Goal: Use online tool/utility: Utilize a website feature to perform a specific function

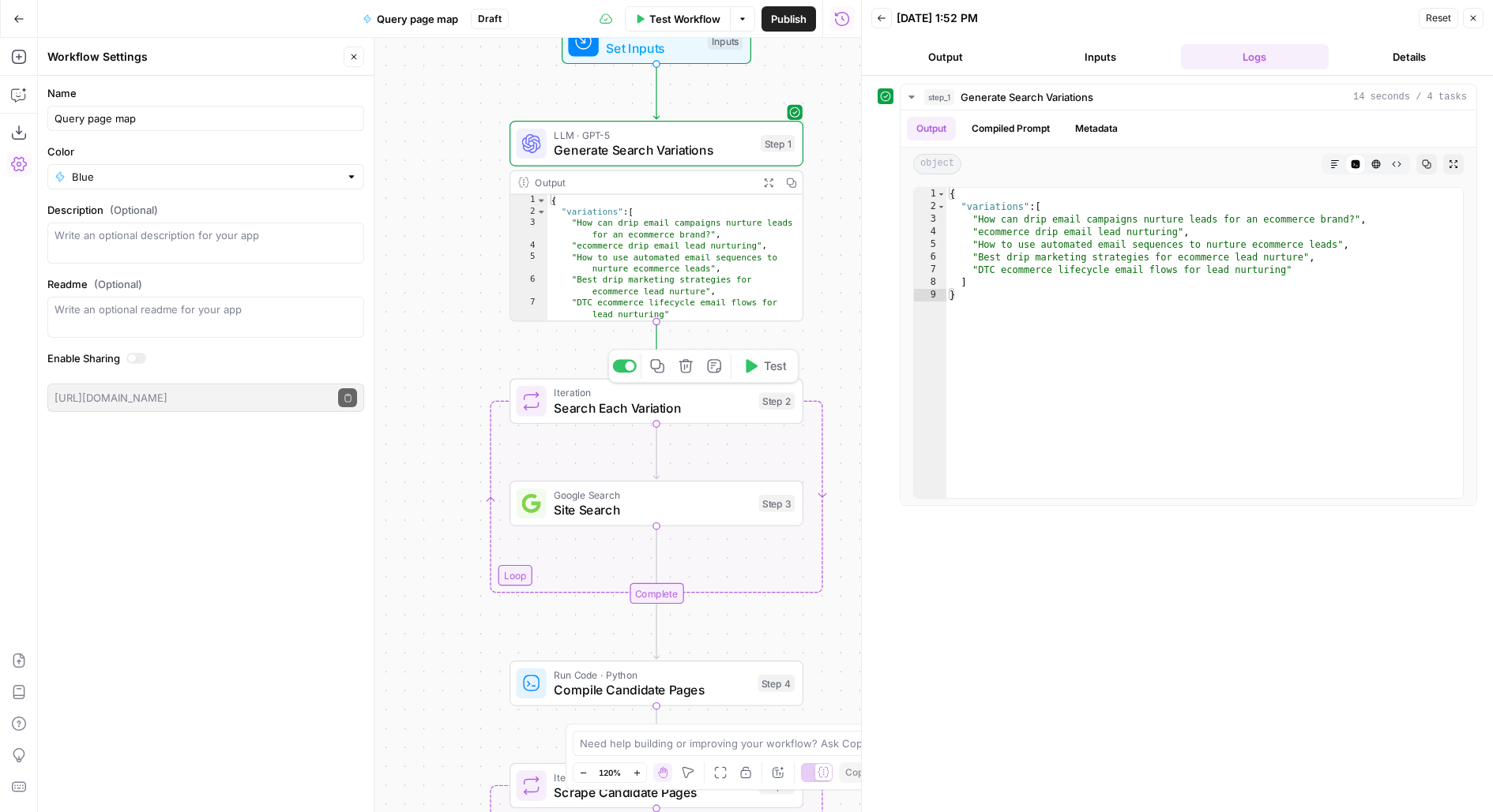
click at [772, 377] on button "Test" at bounding box center [764, 365] width 58 height 25
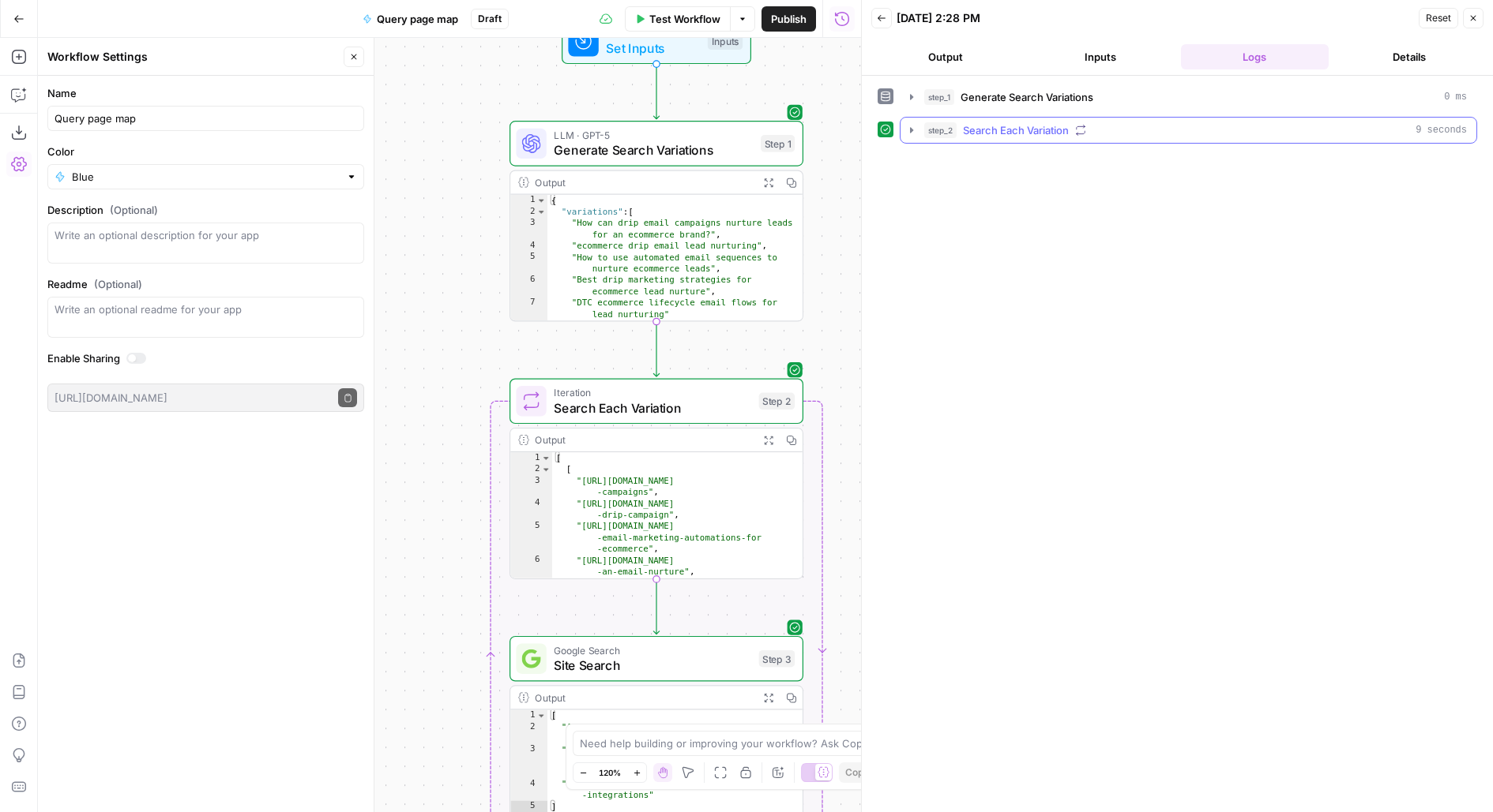
click at [1046, 129] on span "Search Each Variation" at bounding box center [1016, 130] width 106 height 15
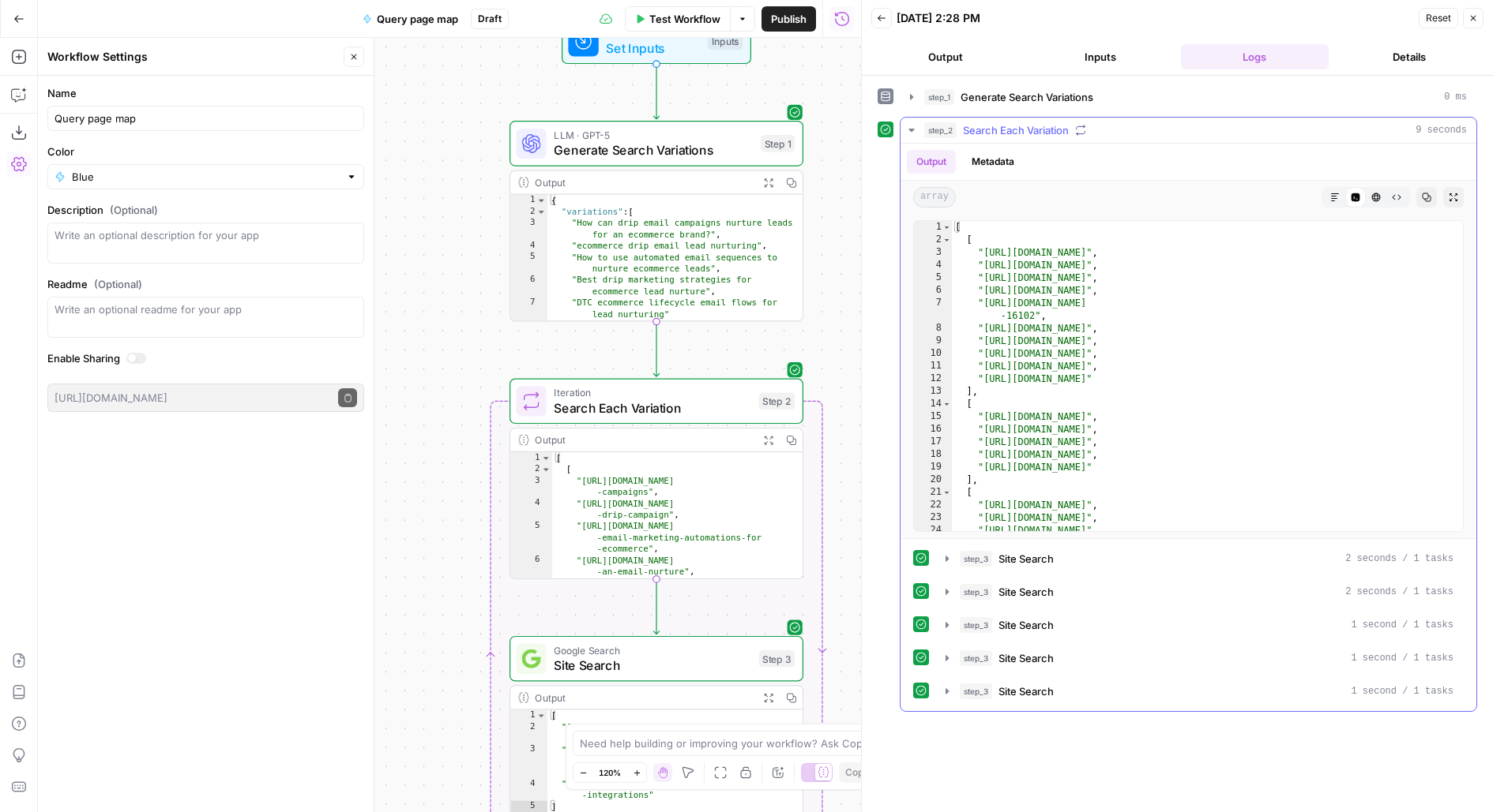
click at [1047, 127] on span "Search Each Variation" at bounding box center [1016, 130] width 106 height 15
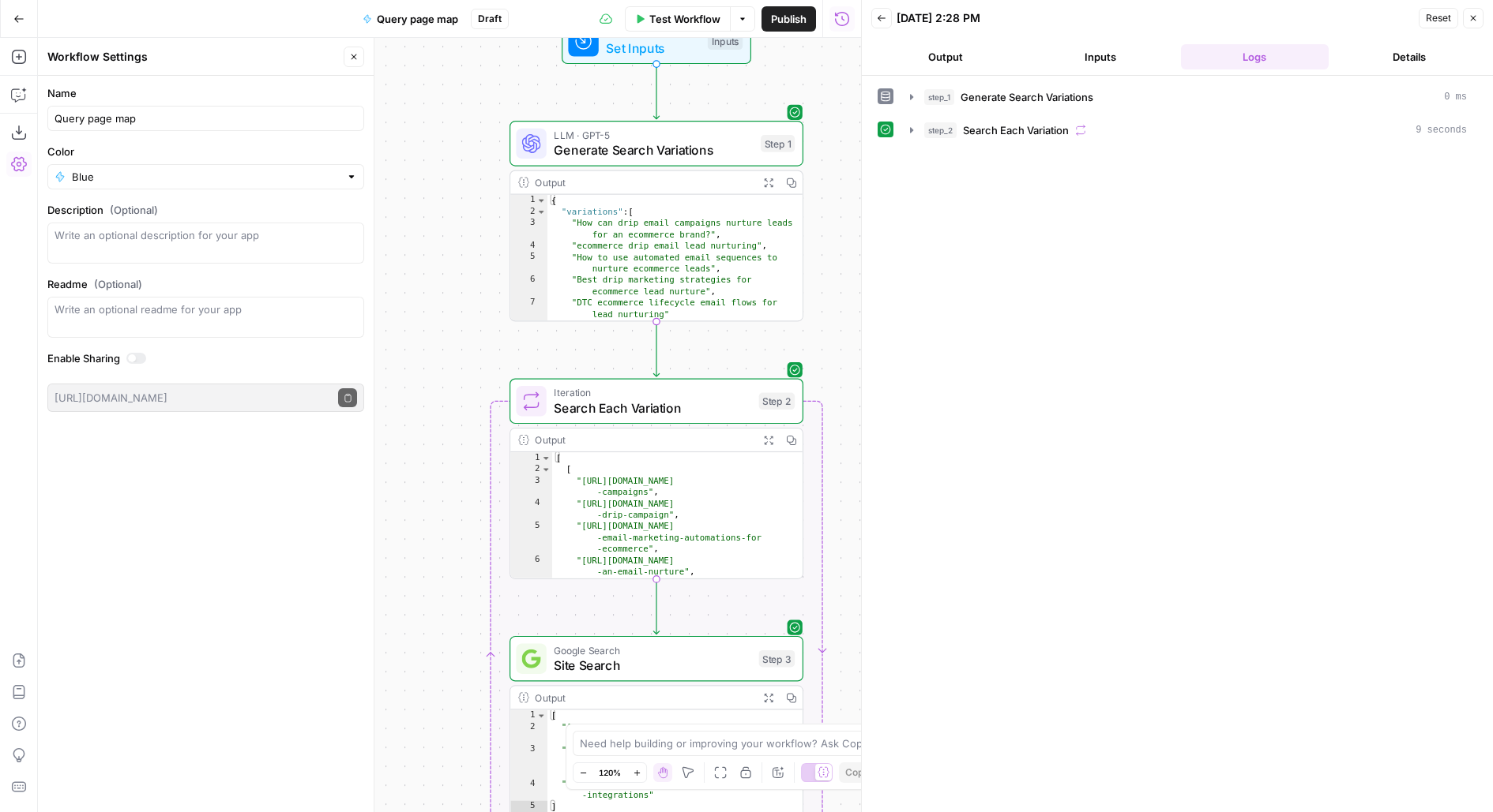
drag, startPoint x: 818, startPoint y: 295, endPoint x: 782, endPoint y: -24, distance: 321.0
click at [782, 0] on html "Klaviyo New Home Browse Insights Opportunities Your Data Flightpath Recent Grid…" at bounding box center [746, 406] width 1493 height 812
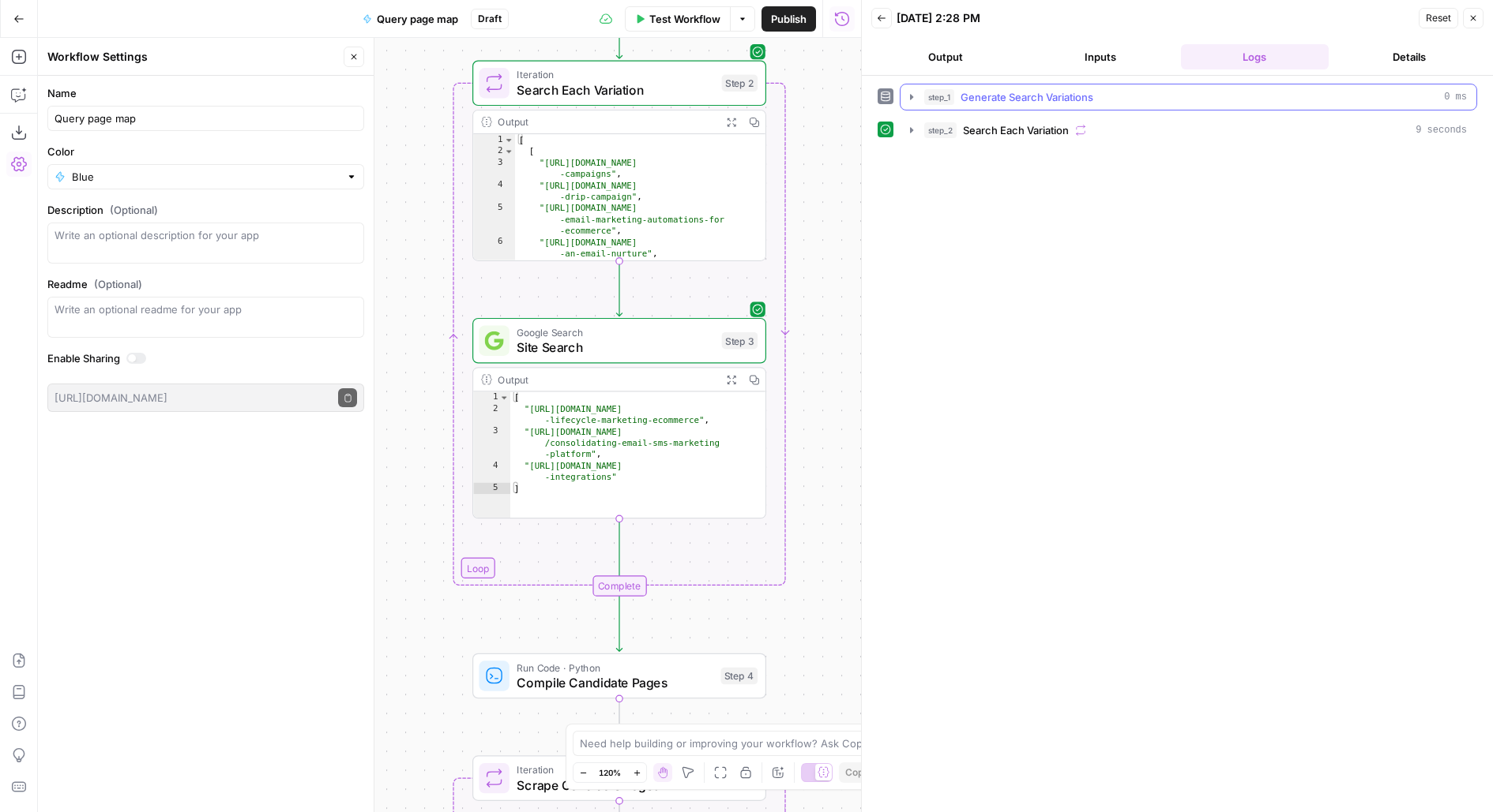
click at [999, 89] on span "Generate Search Variations" at bounding box center [1026, 96] width 132 height 15
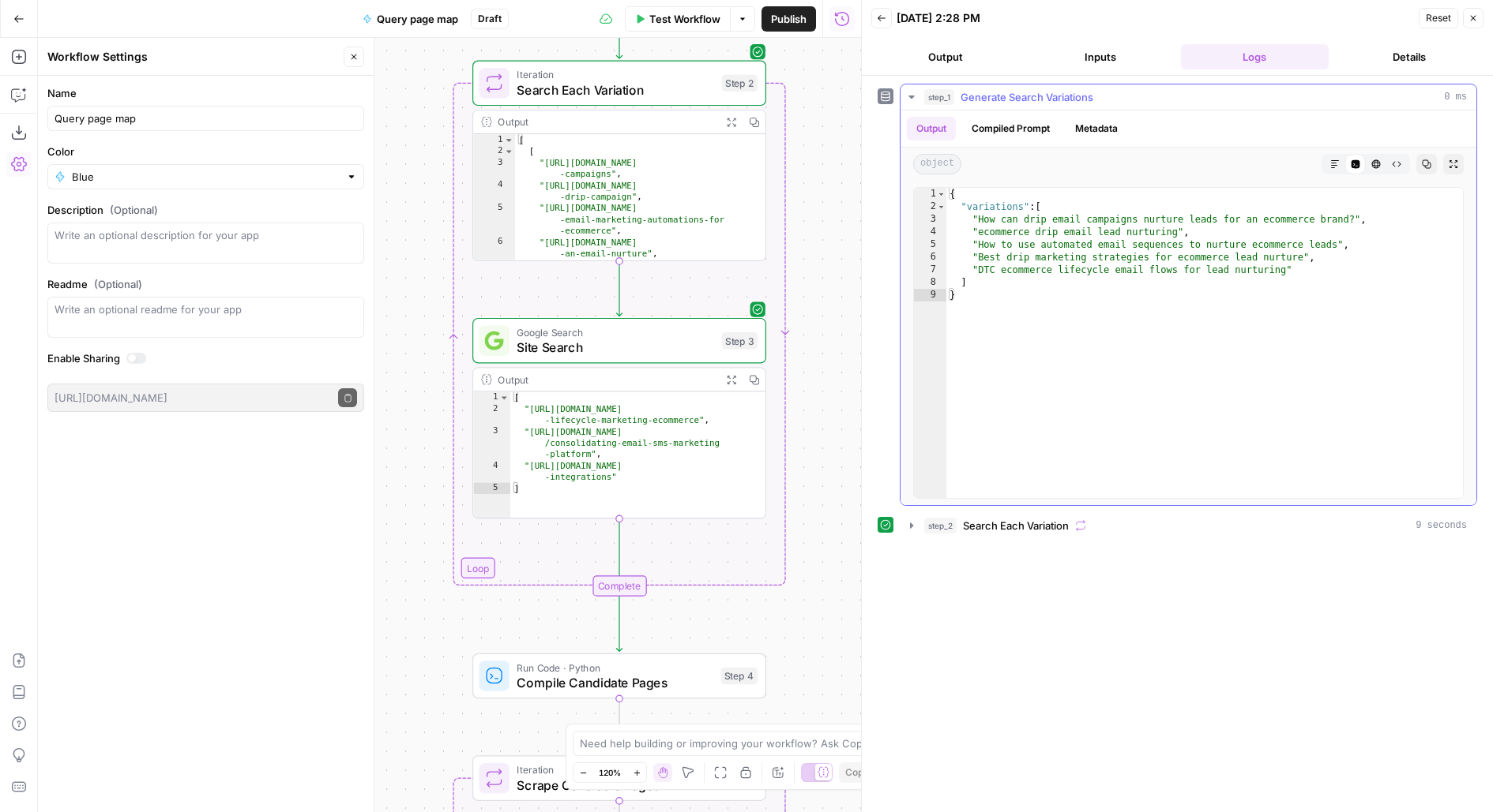
click at [999, 89] on span "Generate Search Variations" at bounding box center [1026, 96] width 132 height 15
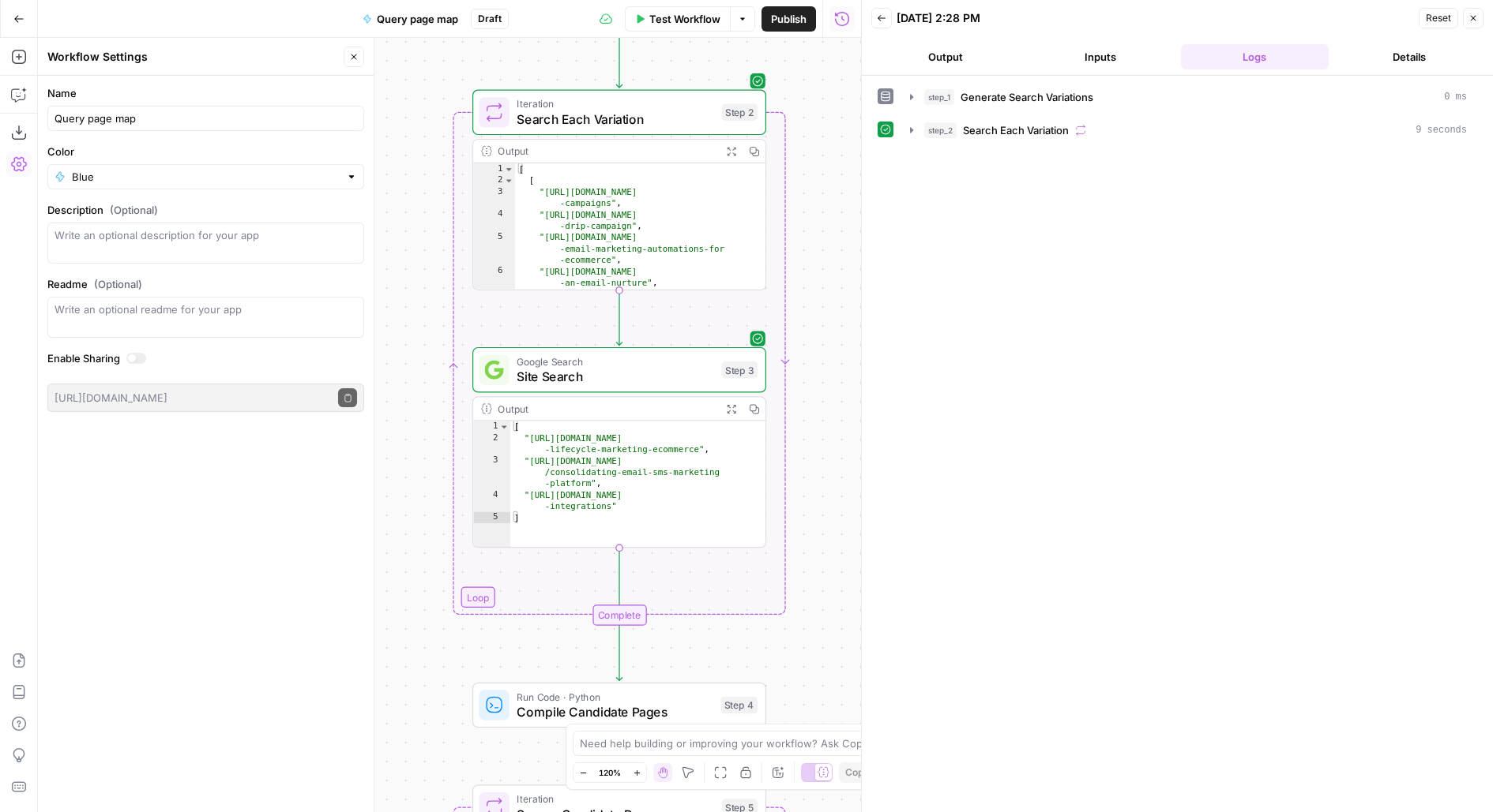
drag, startPoint x: 828, startPoint y: 88, endPoint x: 828, endPoint y: 289, distance: 201.0
click at [828, 285] on div "Workflow Set Inputs Inputs LLM · GPT-5 Generate Search Variations Step 1 Output…" at bounding box center [449, 424] width 823 height 774
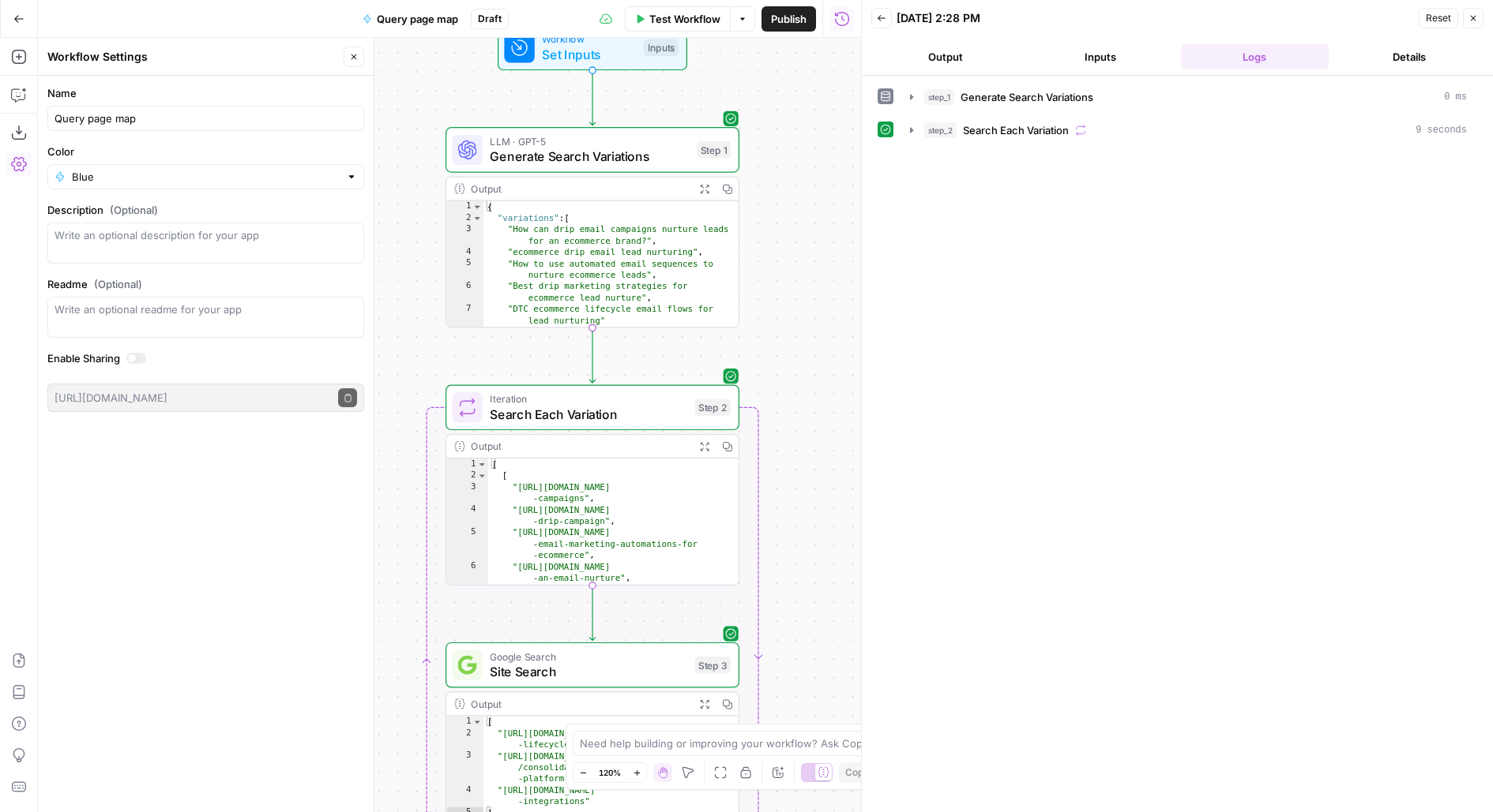
drag, startPoint x: 823, startPoint y: 113, endPoint x: 797, endPoint y: 239, distance: 128.7
click at [797, 239] on div "Workflow Set Inputs Inputs LLM · GPT-5 Generate Search Variations Step 1 Output…" at bounding box center [449, 424] width 823 height 774
click at [681, 162] on span "Generate Search Variations" at bounding box center [588, 156] width 199 height 19
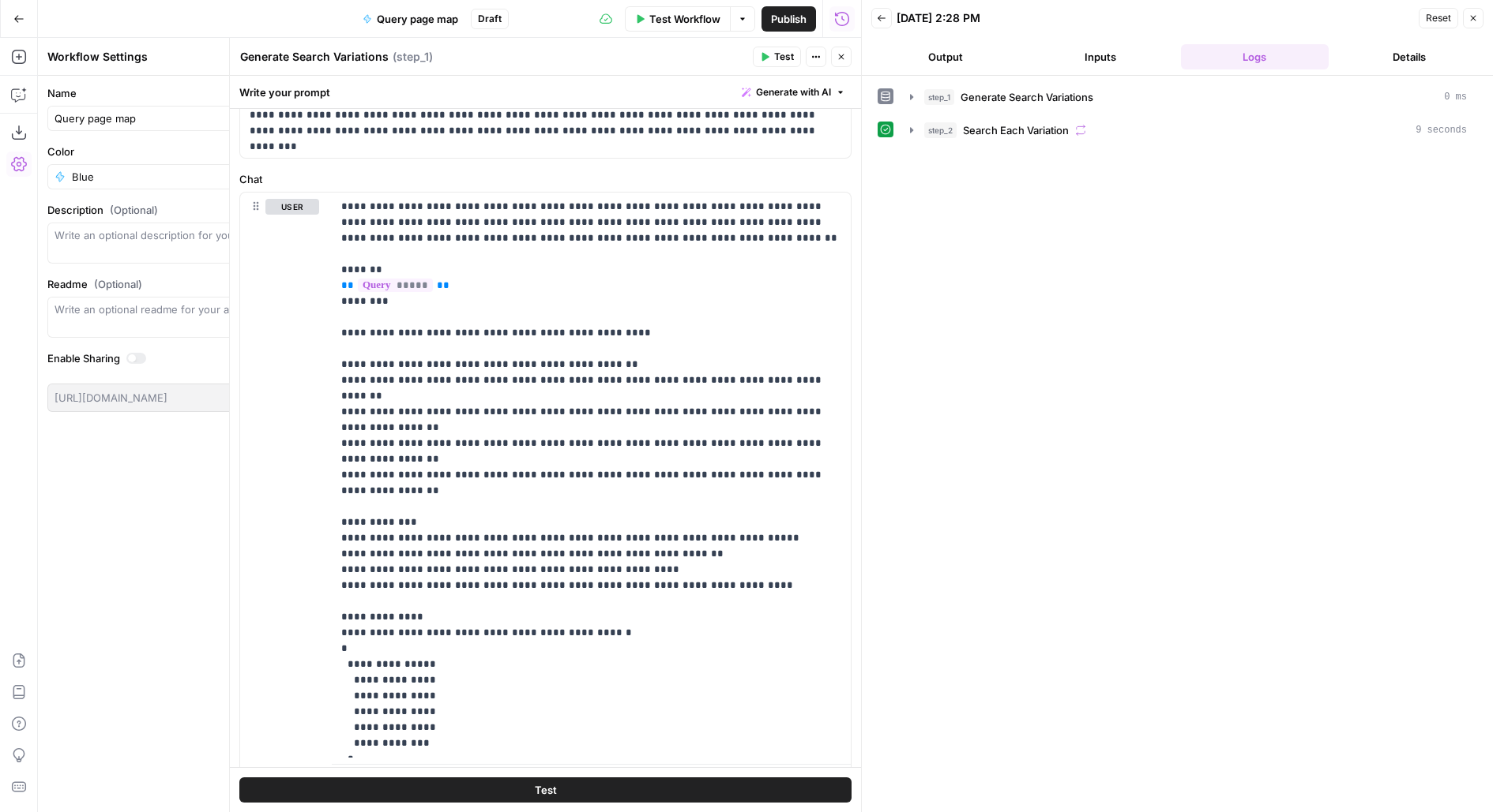
scroll to position [170, 0]
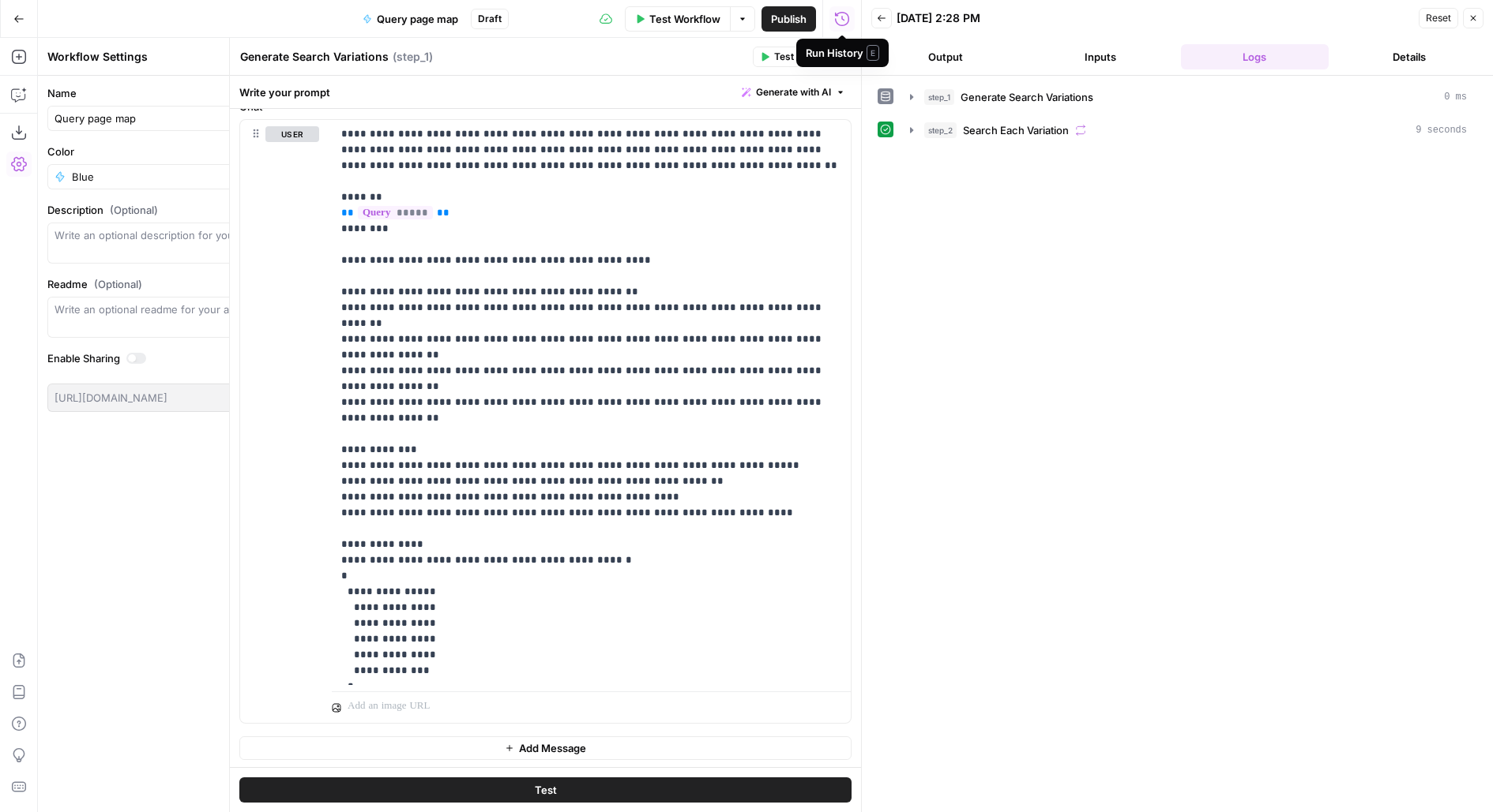
click at [836, 59] on div "Run History E" at bounding box center [842, 53] width 73 height 15
click at [844, 52] on icon "button" at bounding box center [840, 56] width 9 height 9
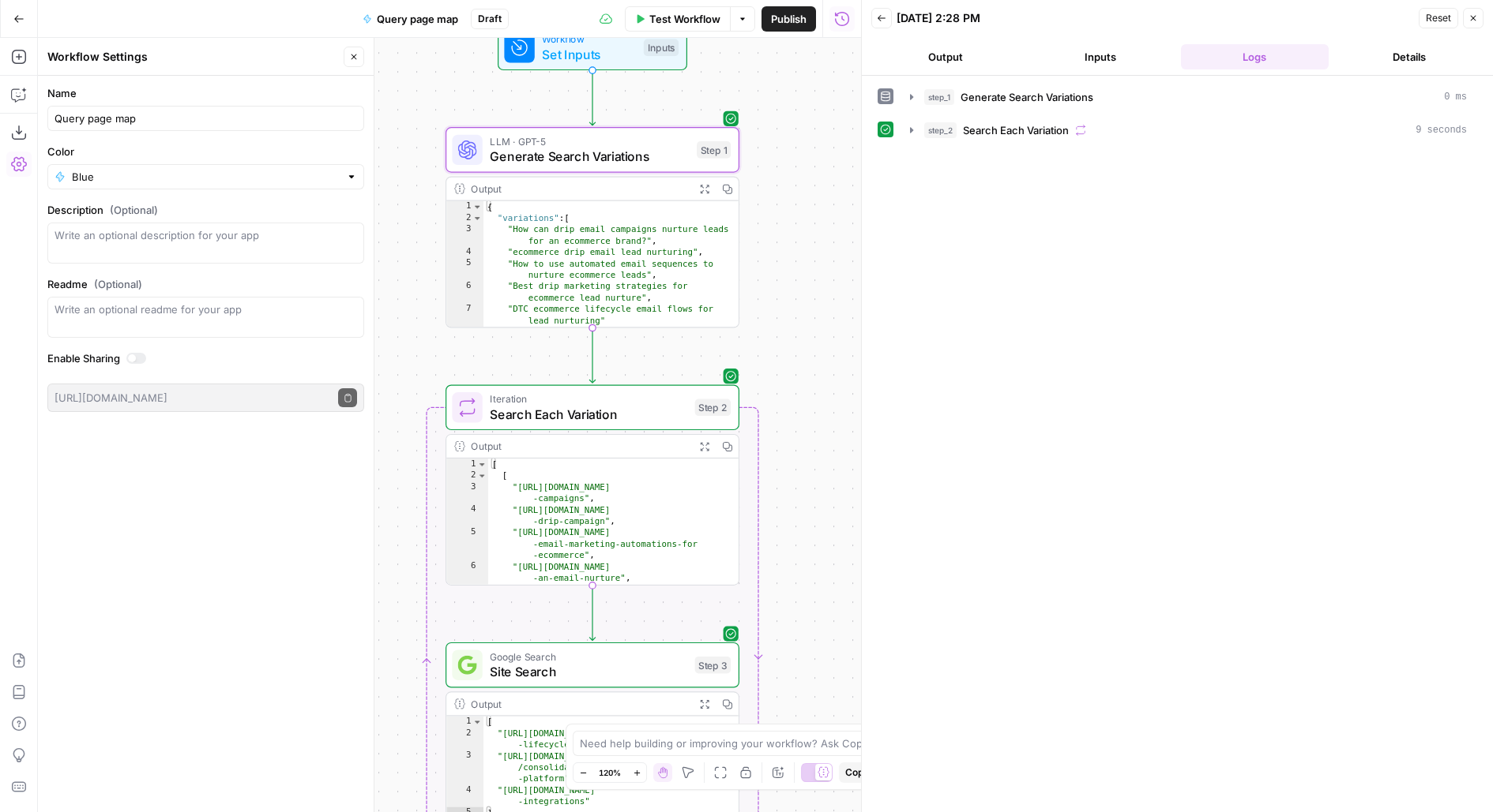
click at [346, 57] on button "Close" at bounding box center [354, 57] width 20 height 20
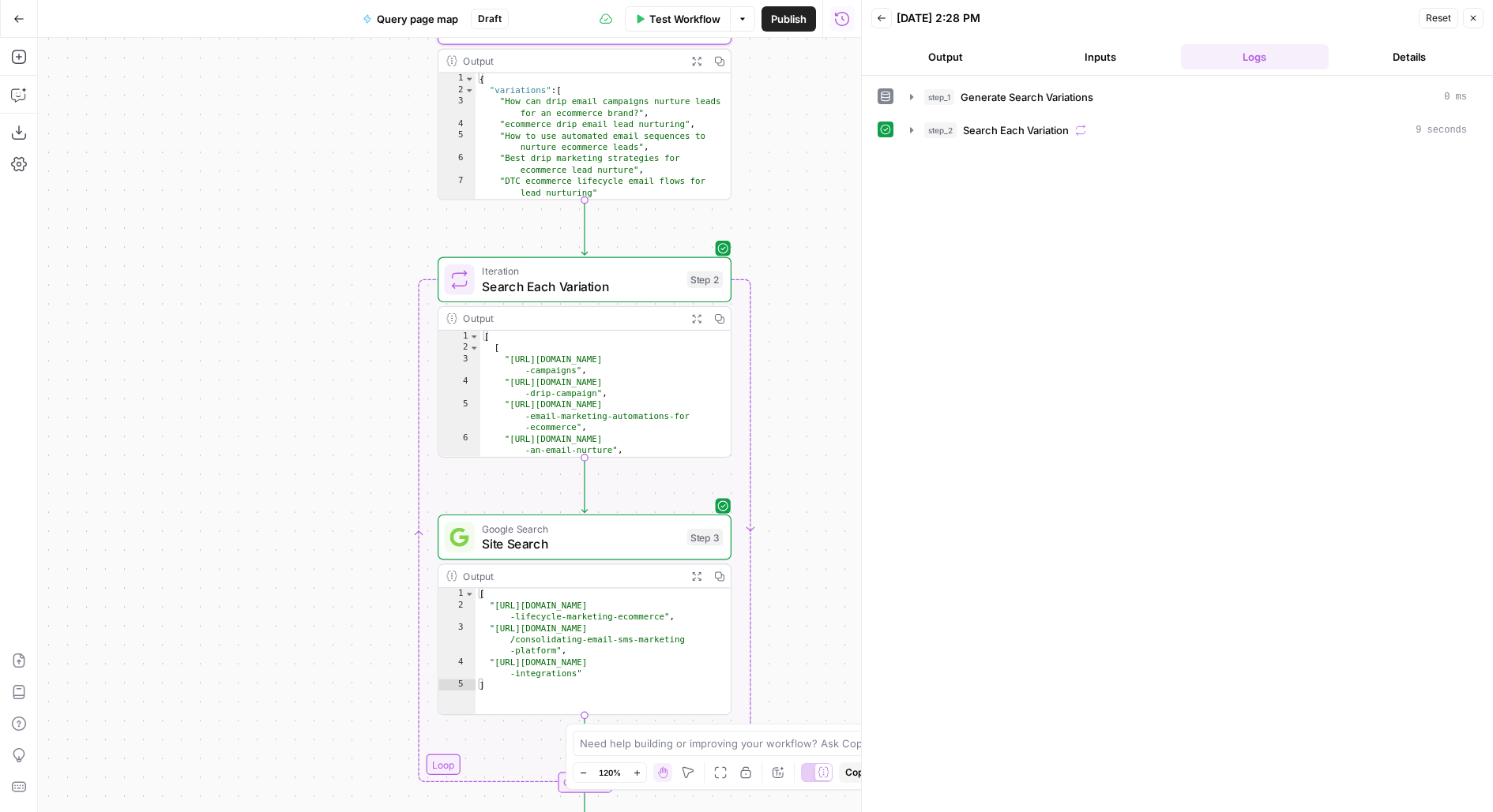
drag, startPoint x: 269, startPoint y: 456, endPoint x: 220, endPoint y: 126, distance: 333.6
click at [220, 126] on div "Workflow Set Inputs Inputs LLM · GPT-5 Generate Search Variations Step 1 Output…" at bounding box center [449, 424] width 823 height 774
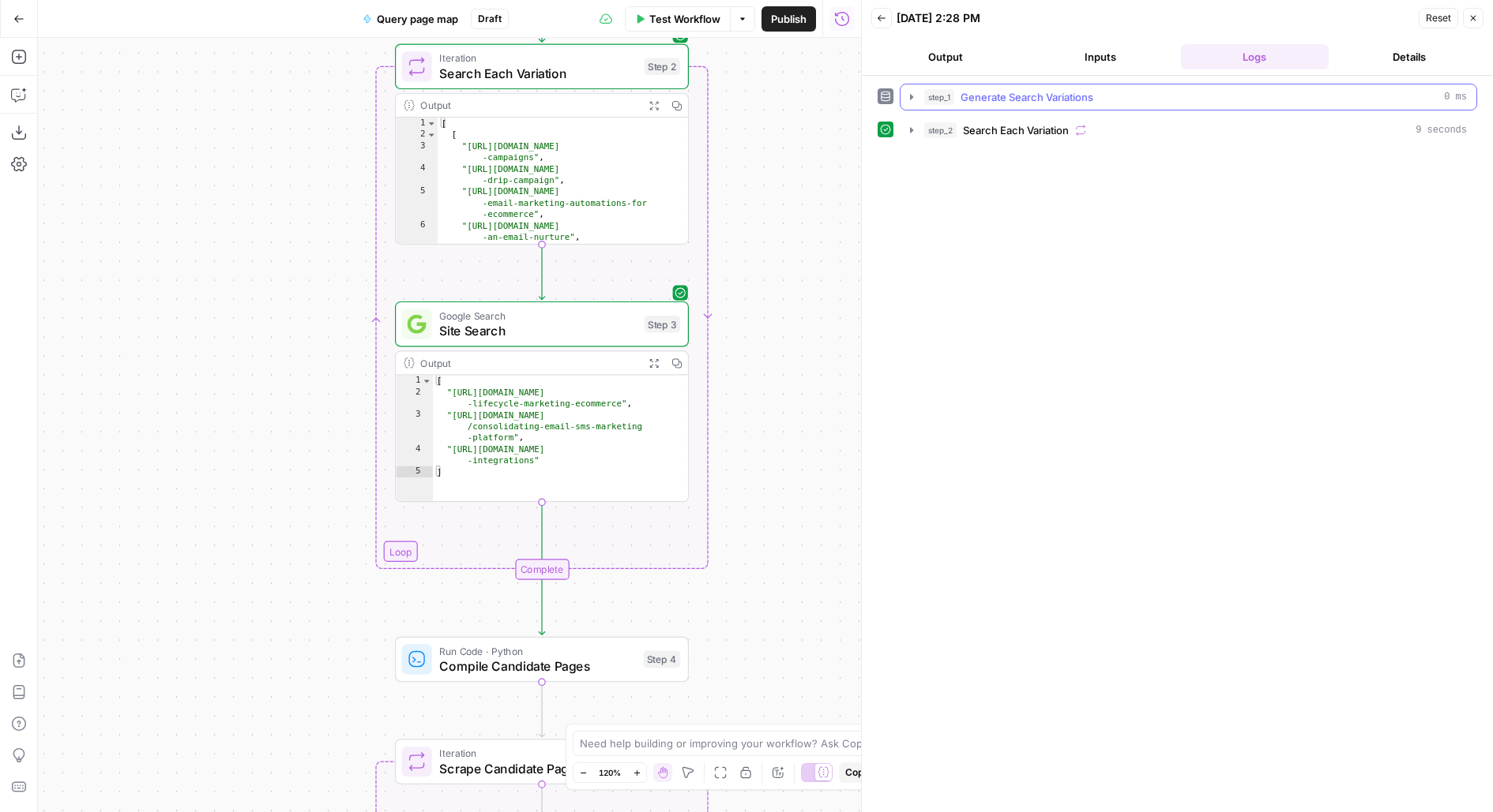
click at [1328, 108] on button "step_1 Generate Search Variations 0 ms" at bounding box center [1188, 97] width 576 height 26
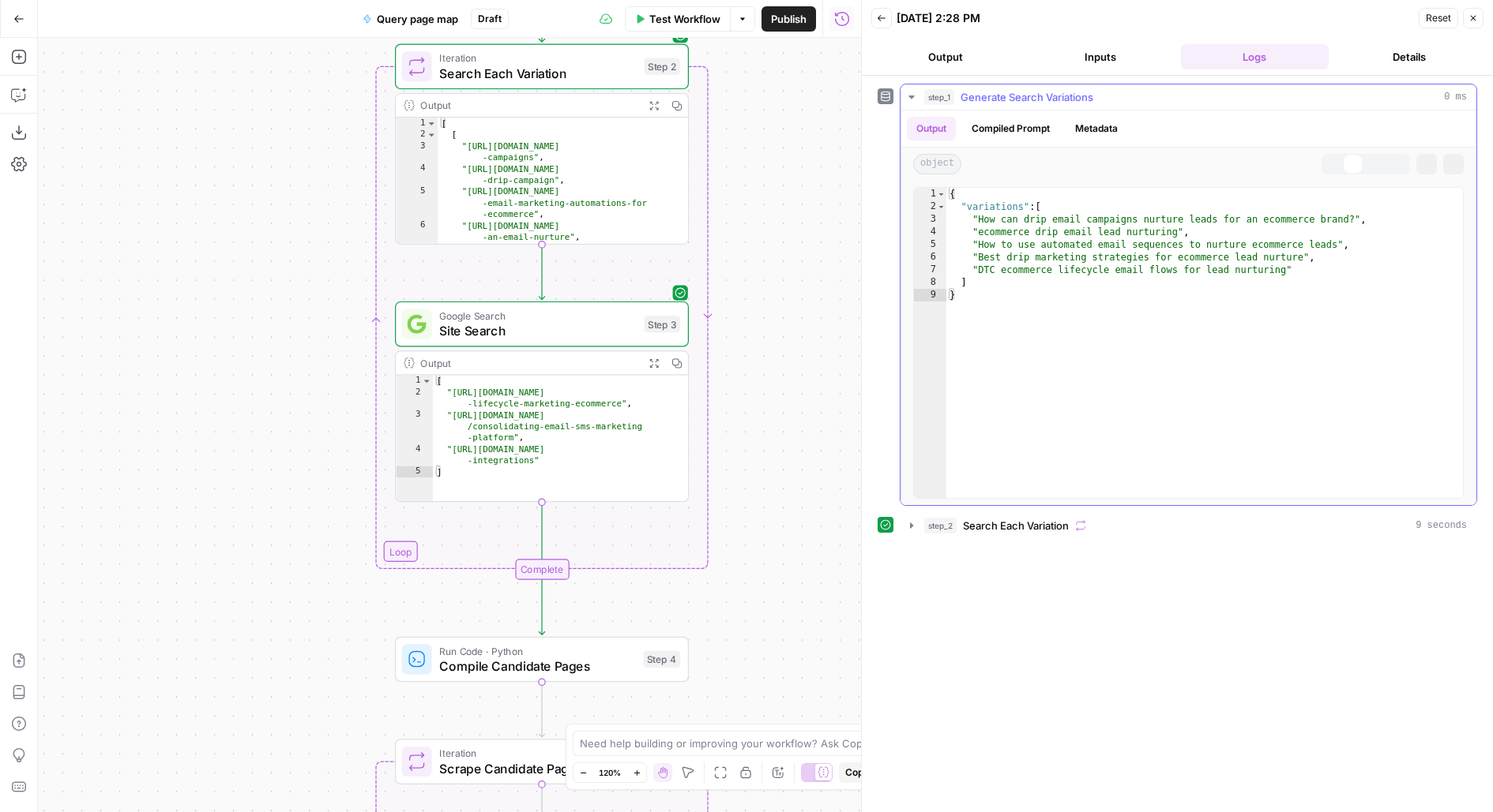
click at [1328, 108] on button "step_1 Generate Search Variations 0 ms" at bounding box center [1188, 97] width 576 height 26
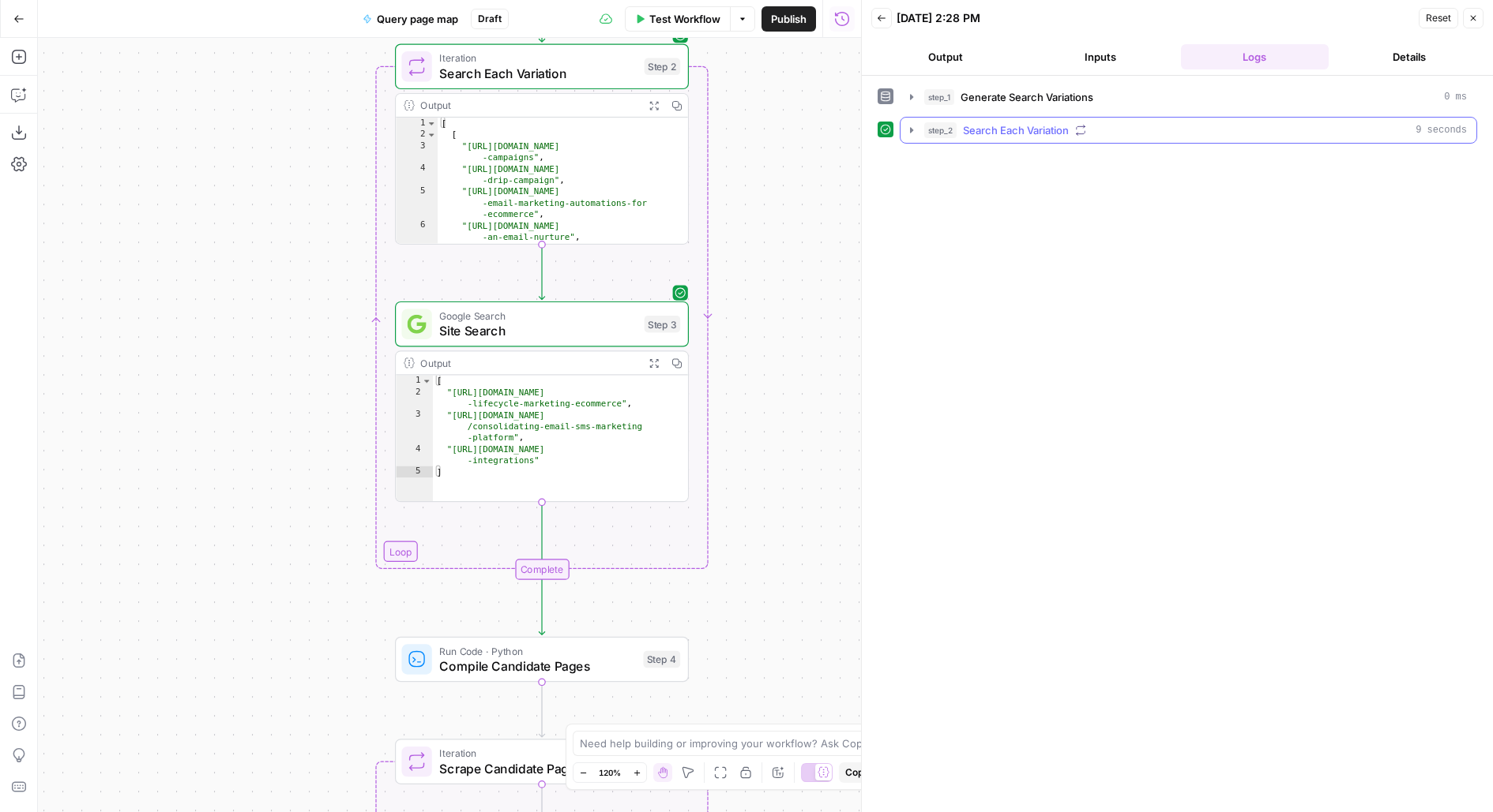
click at [1314, 126] on div "step_2 Search Each Variation 9 seconds" at bounding box center [1195, 130] width 542 height 15
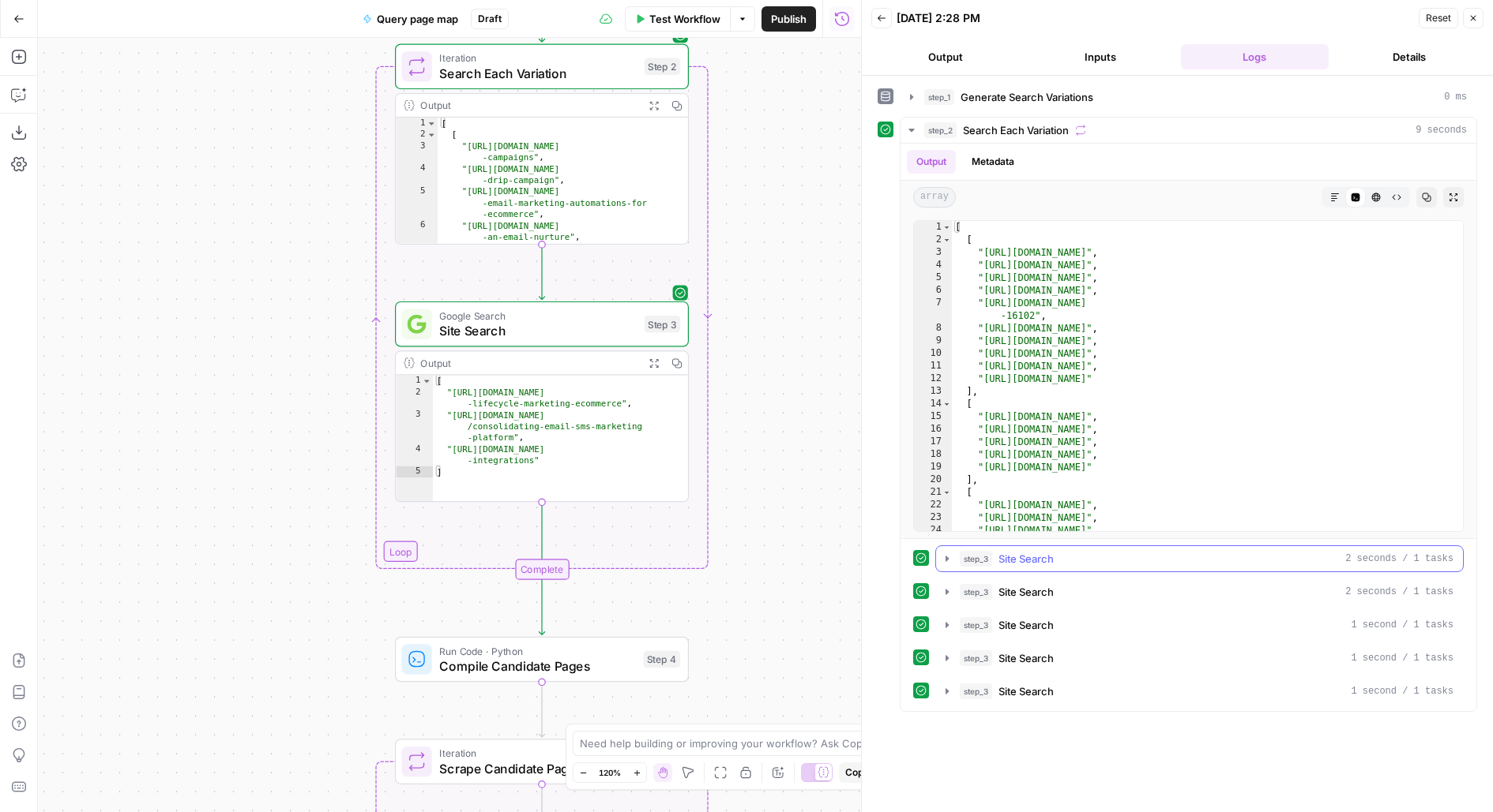
click at [1069, 555] on div "step_3 Site Search 2 seconds / 1 tasks" at bounding box center [1206, 558] width 494 height 15
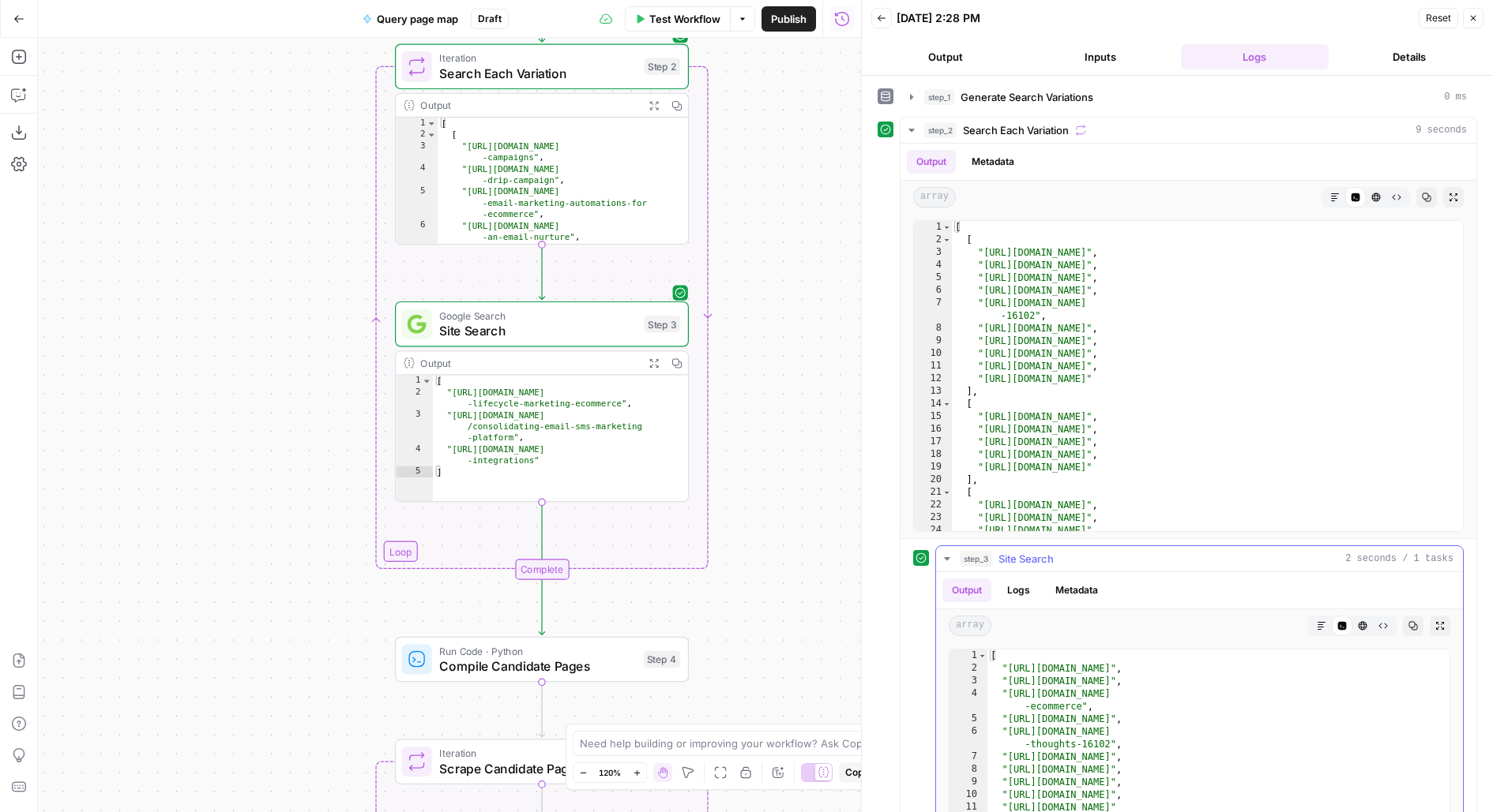
click at [1069, 555] on div "step_3 Site Search 2 seconds / 1 tasks" at bounding box center [1206, 558] width 494 height 15
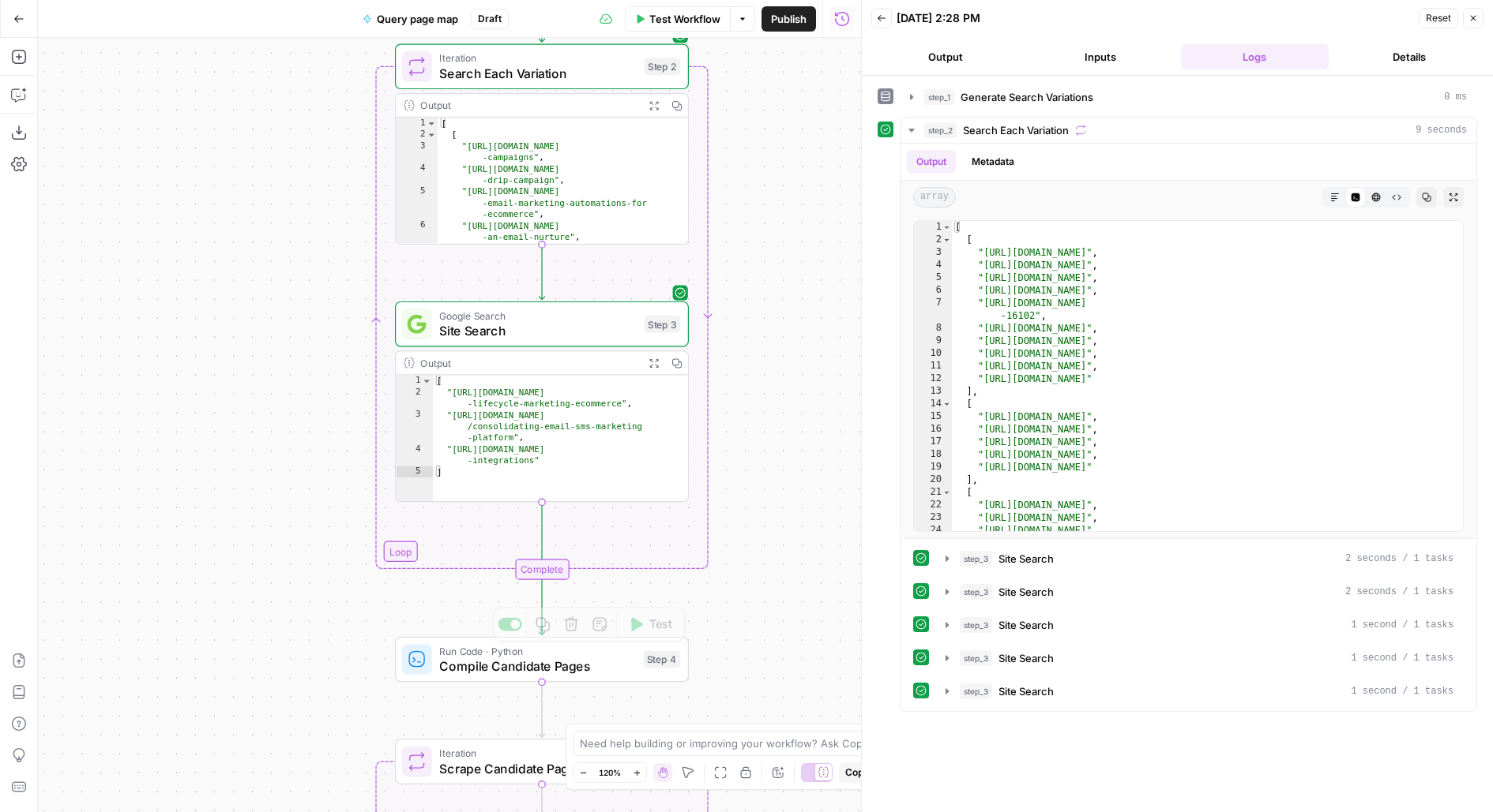
drag, startPoint x: 746, startPoint y: 585, endPoint x: 746, endPoint y: 360, distance: 225.0
click at [746, 372] on div "Workflow Set Inputs Inputs LLM · GPT-5 Generate Search Variations Step 1 Output…" at bounding box center [449, 424] width 823 height 774
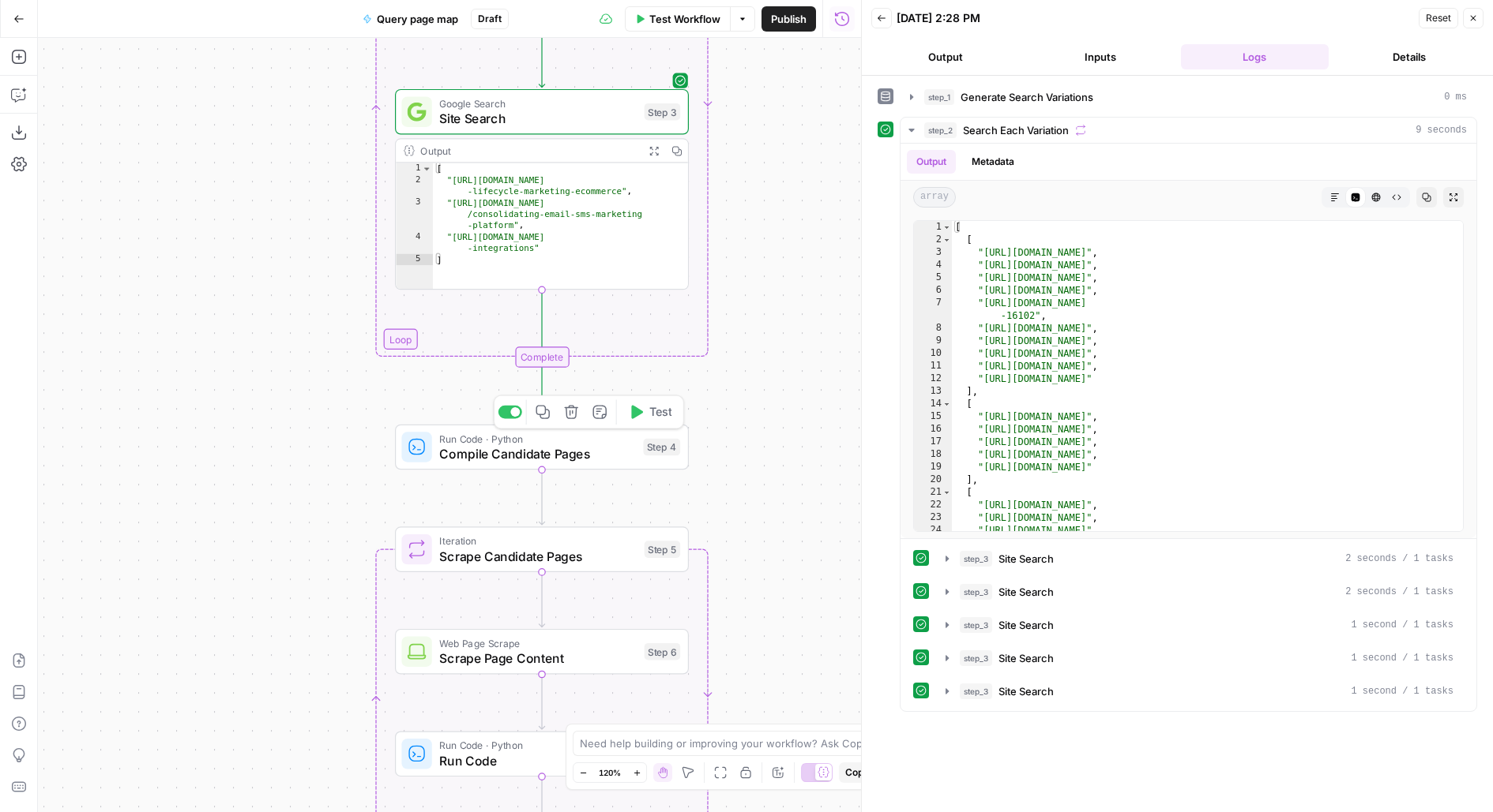
click at [638, 413] on icon "button" at bounding box center [637, 412] width 12 height 14
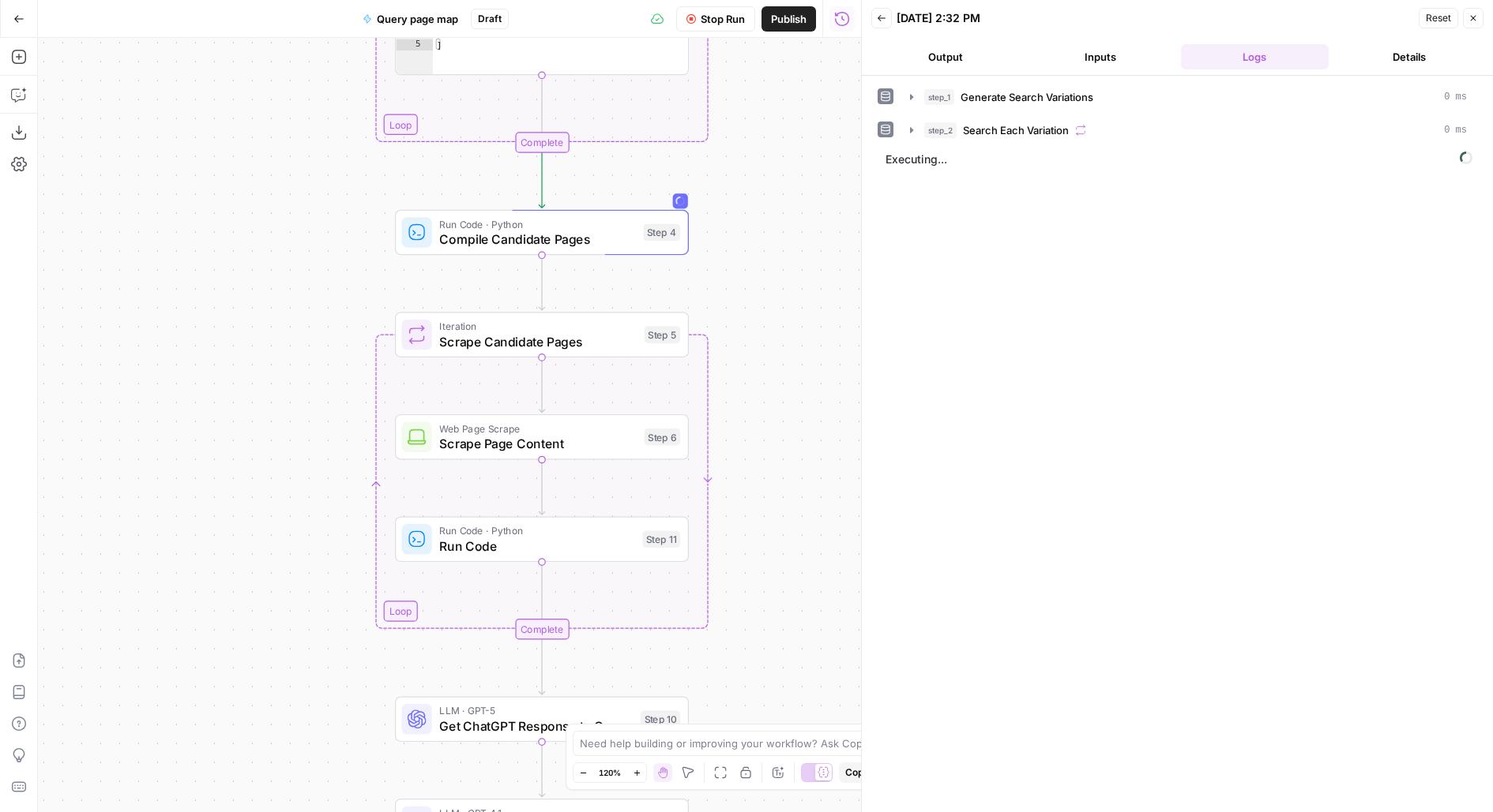
drag, startPoint x: 777, startPoint y: 499, endPoint x: 777, endPoint y: 264, distance: 235.0
click at [777, 266] on div "Workflow Set Inputs Inputs LLM · GPT-5 Generate Search Variations Step 1 Output…" at bounding box center [449, 424] width 823 height 774
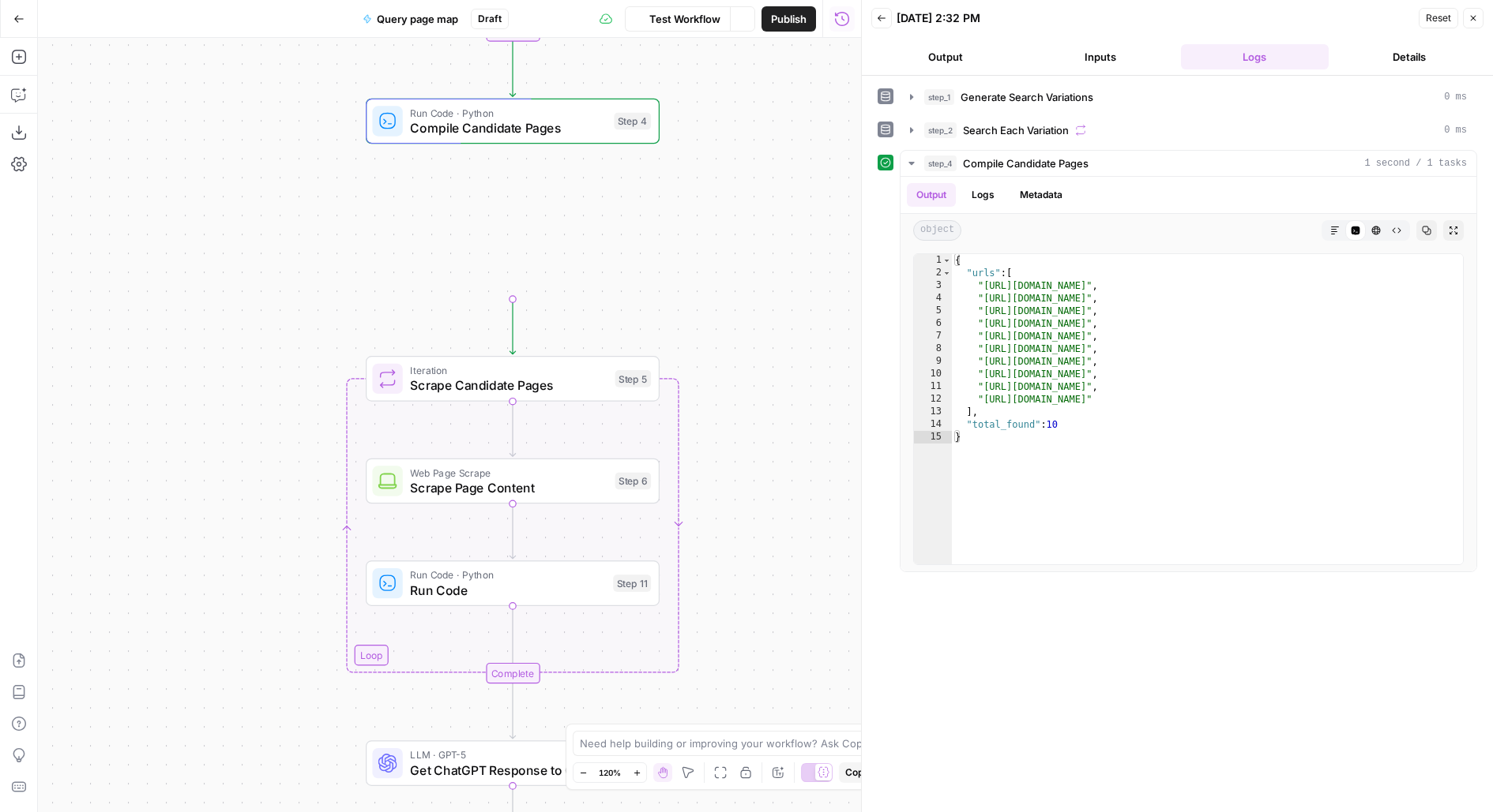
drag, startPoint x: 745, startPoint y: 250, endPoint x: 716, endPoint y: 157, distance: 97.4
click at [716, 157] on div "Workflow Set Inputs Inputs LLM · GPT-5 Generate Search Variations Step 1 Output…" at bounding box center [449, 424] width 823 height 774
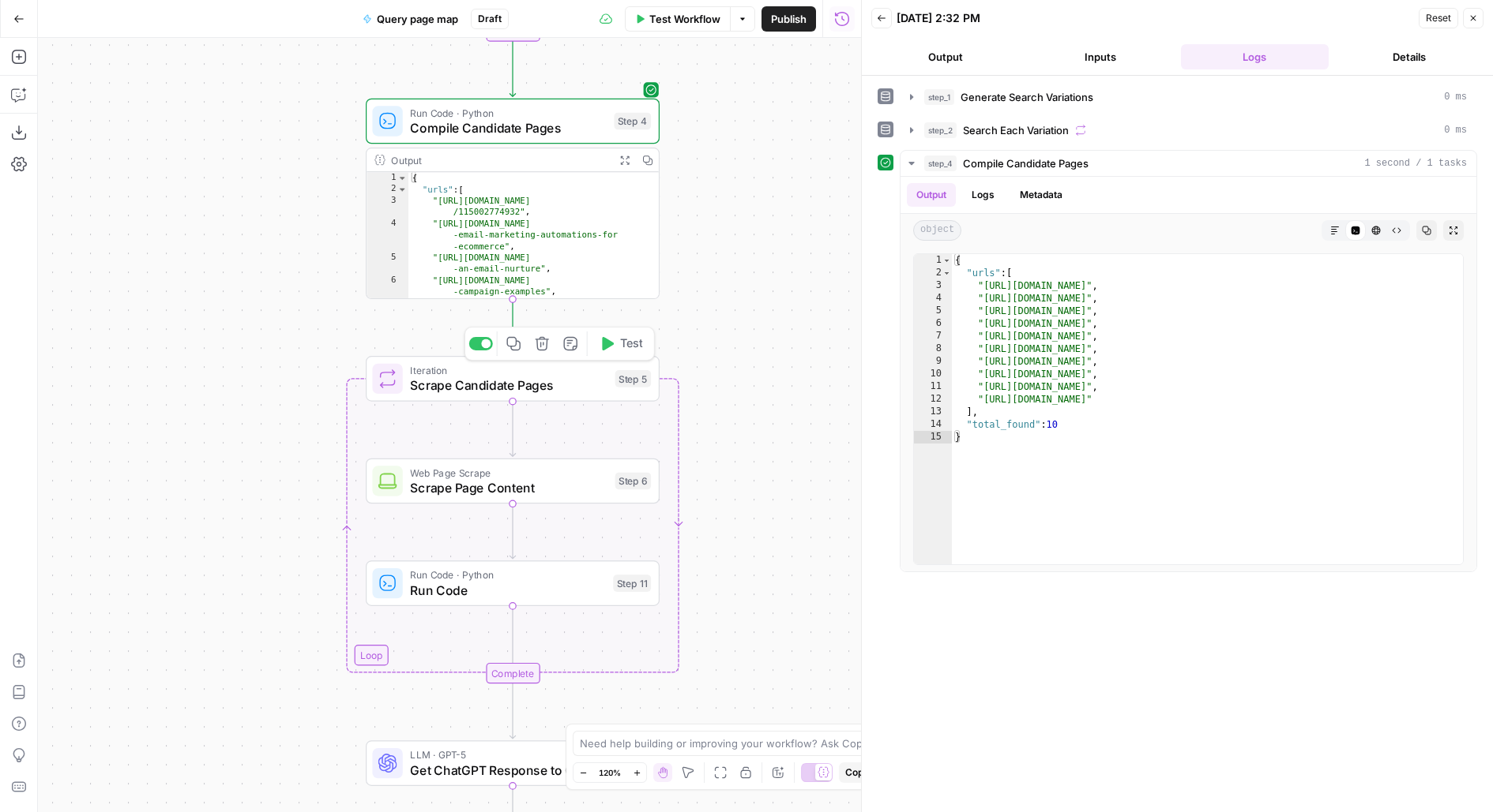
click at [628, 348] on span "Test" at bounding box center [631, 344] width 23 height 17
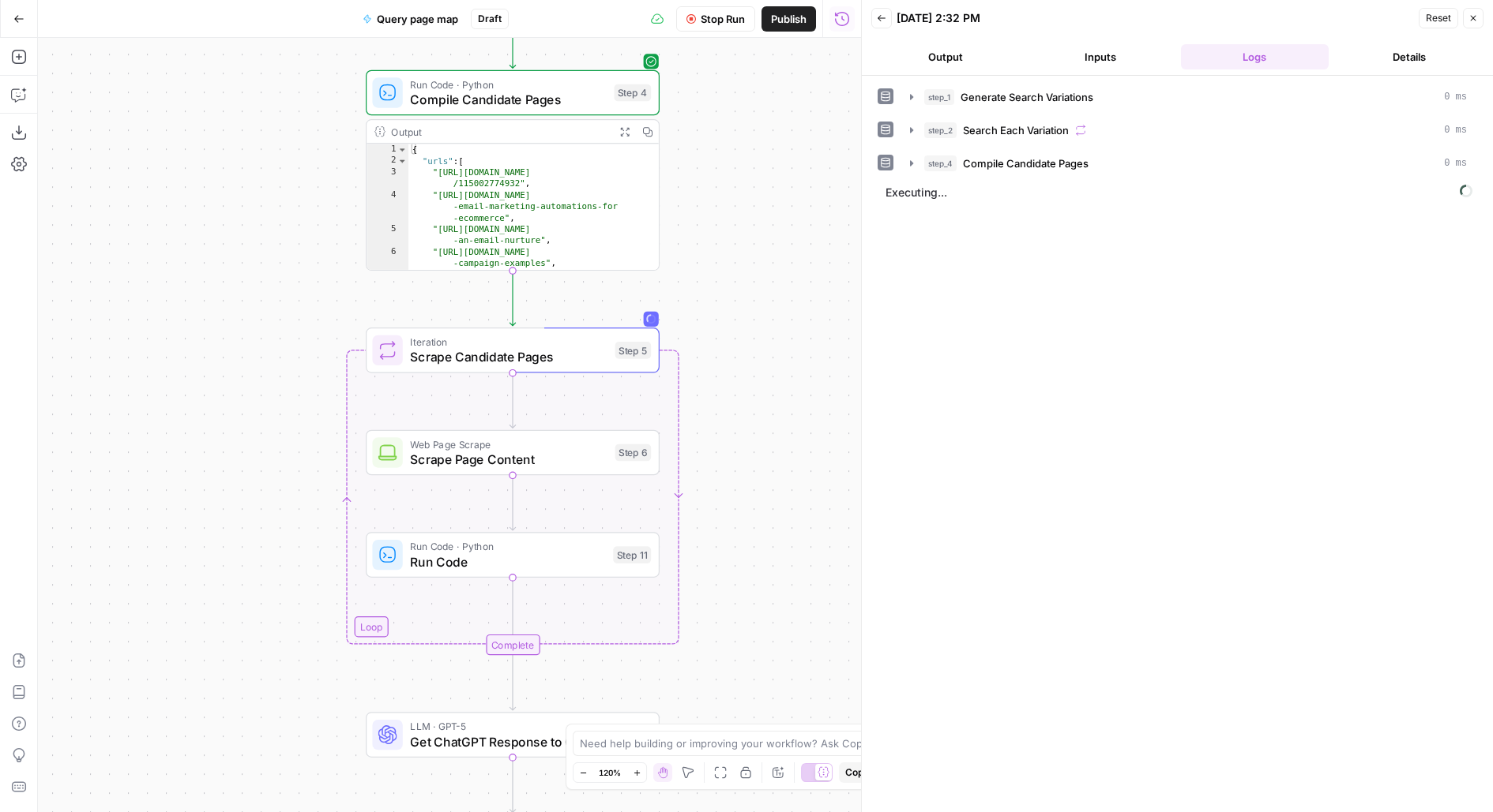
drag, startPoint x: 758, startPoint y: 497, endPoint x: 728, endPoint y: 299, distance: 200.3
click at [729, 301] on div "Workflow Set Inputs Inputs LLM · GPT-5 Generate Search Variations Step 1 Output…" at bounding box center [449, 424] width 823 height 774
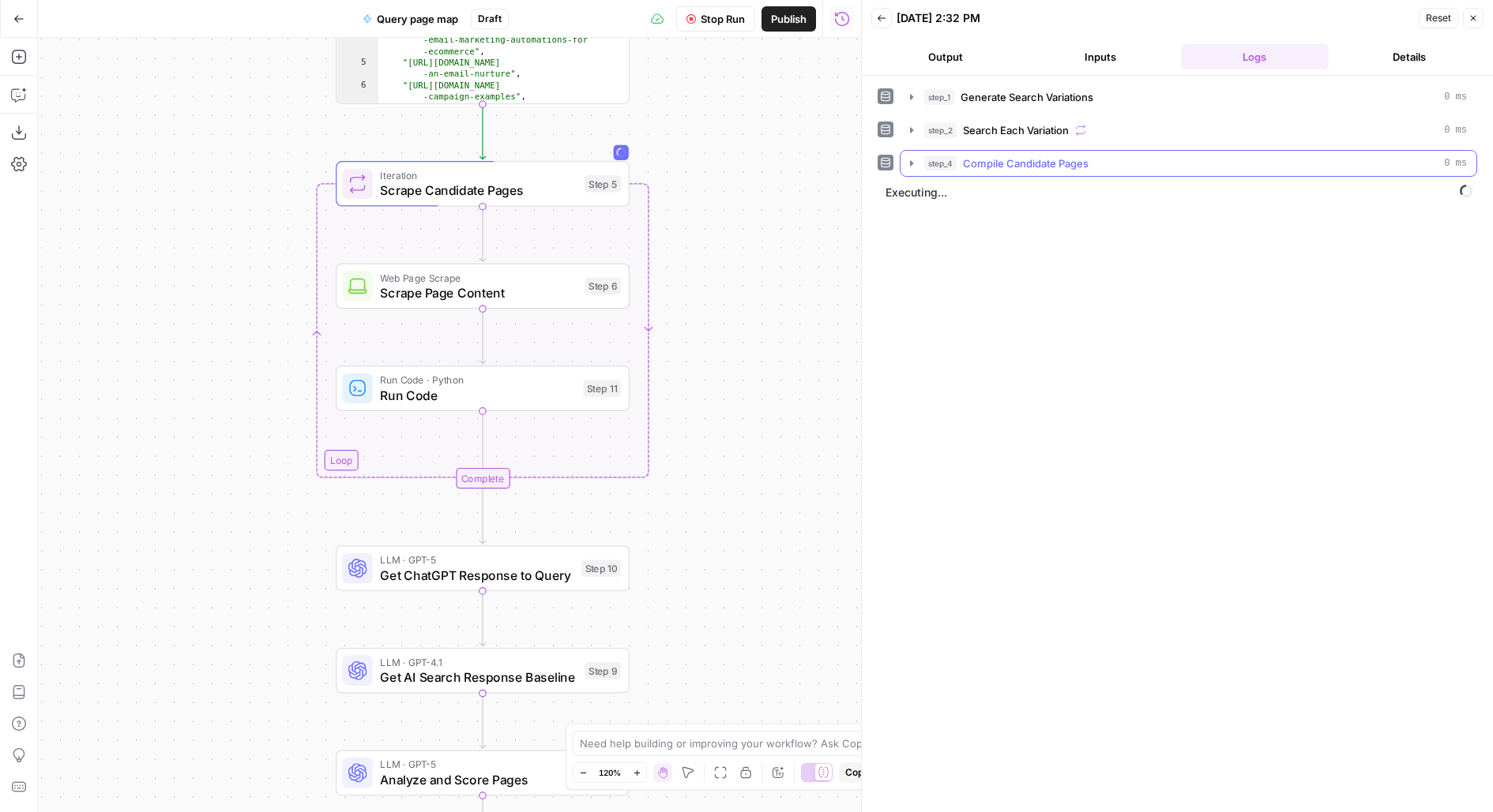
click at [1093, 173] on button "step_4 Compile Candidate Pages 0 ms" at bounding box center [1188, 164] width 576 height 26
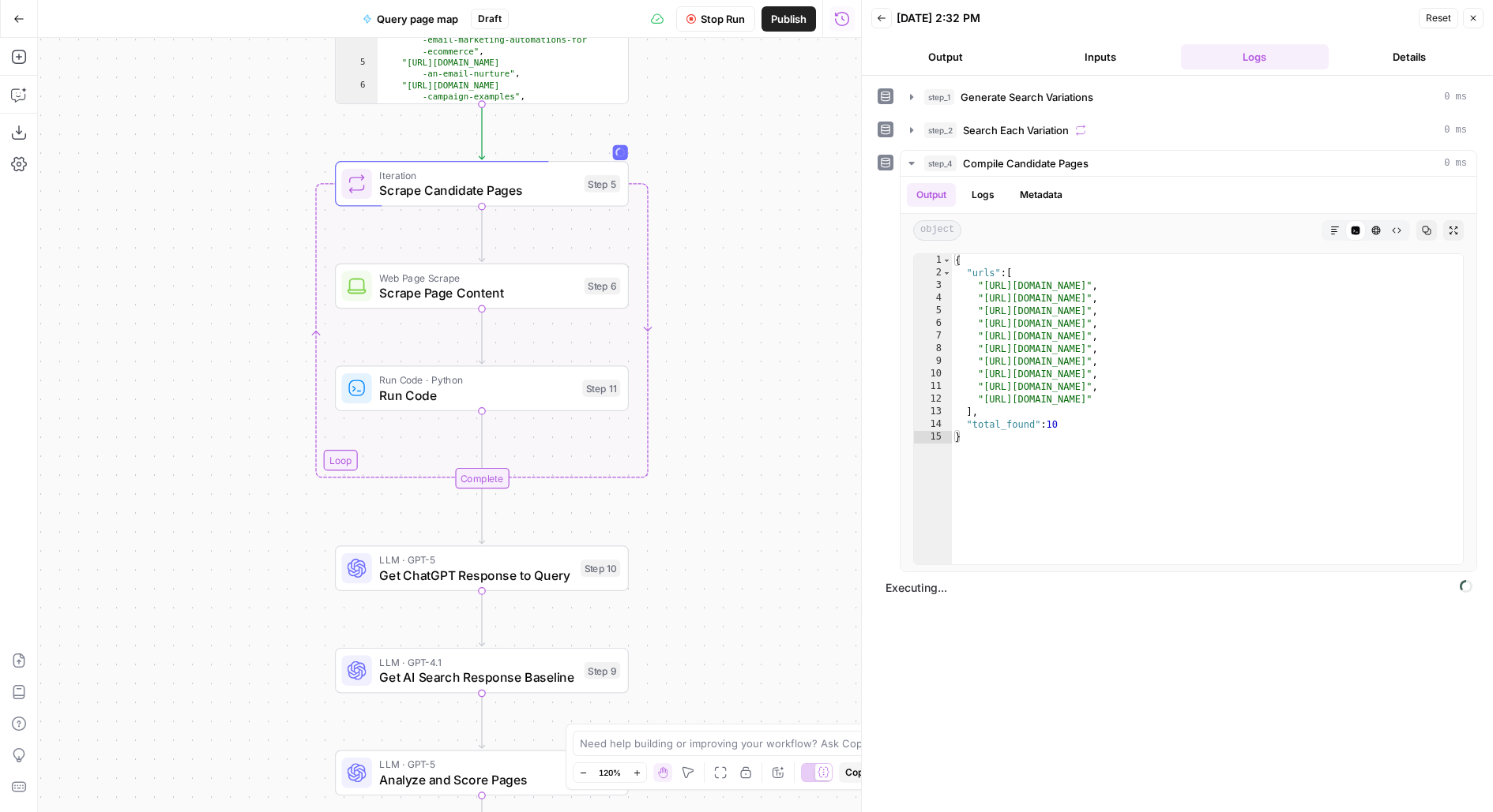
drag, startPoint x: 788, startPoint y: 456, endPoint x: 788, endPoint y: 206, distance: 250.0
click at [788, 208] on div "Workflow Set Inputs Inputs LLM · GPT-5 Generate Search Variations Step 1 Output…" at bounding box center [449, 424] width 823 height 774
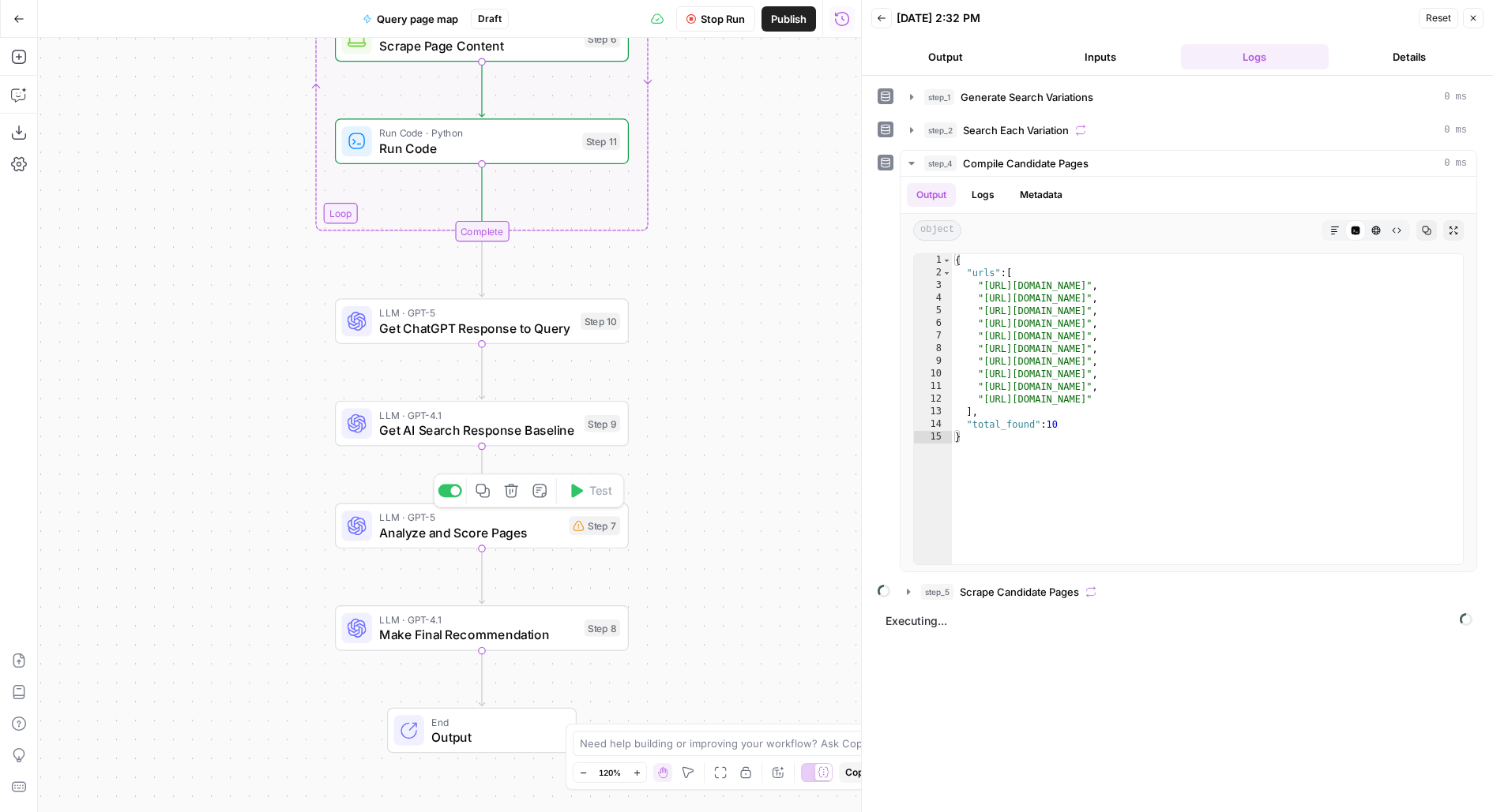
click at [594, 540] on div "LLM · GPT-5 Analyze and Score Pages Step 7 Copy step Delete step Add Note Test" at bounding box center [480, 526] width 278 height 32
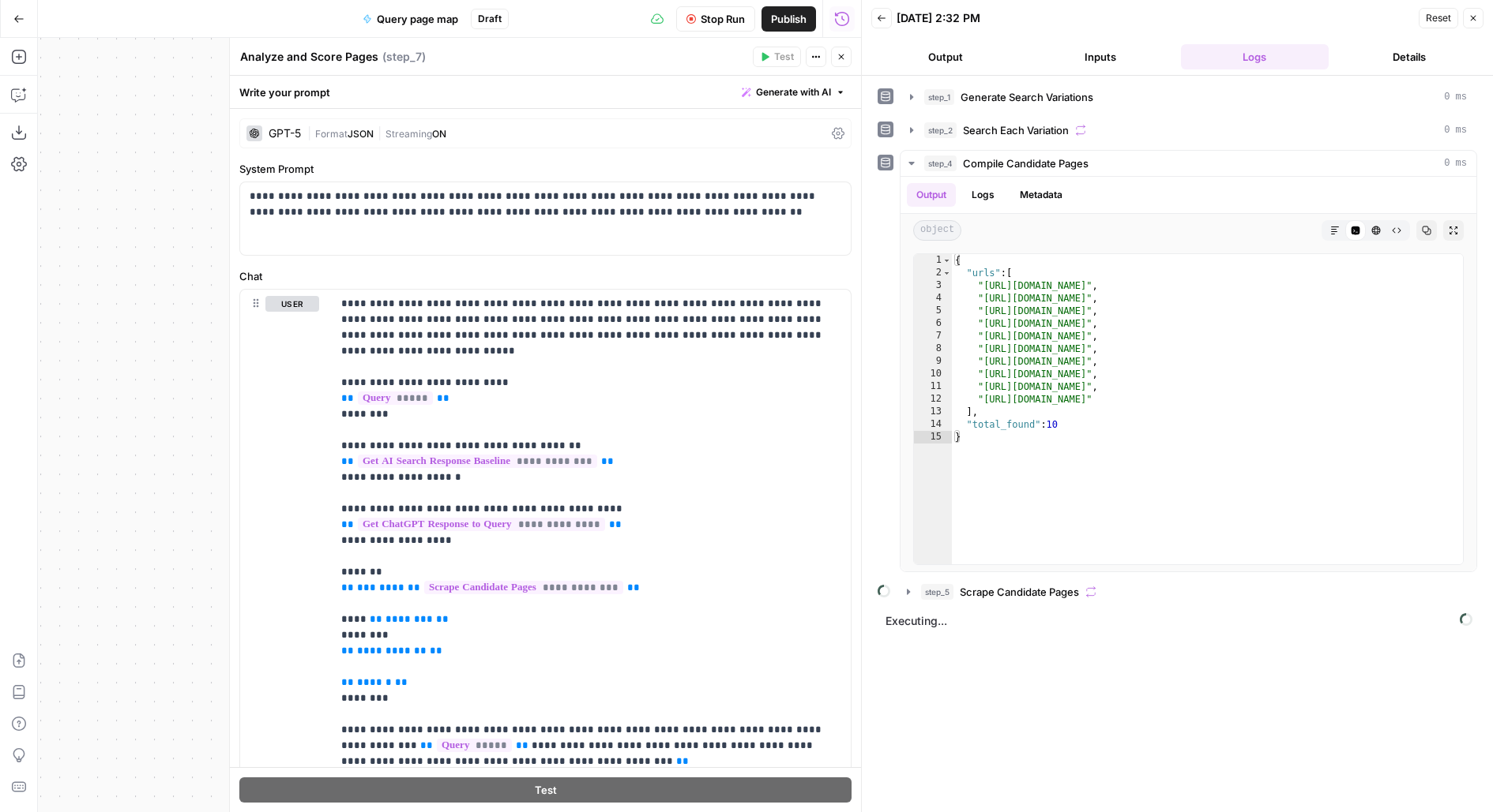
click at [844, 58] on icon "button" at bounding box center [840, 56] width 9 height 9
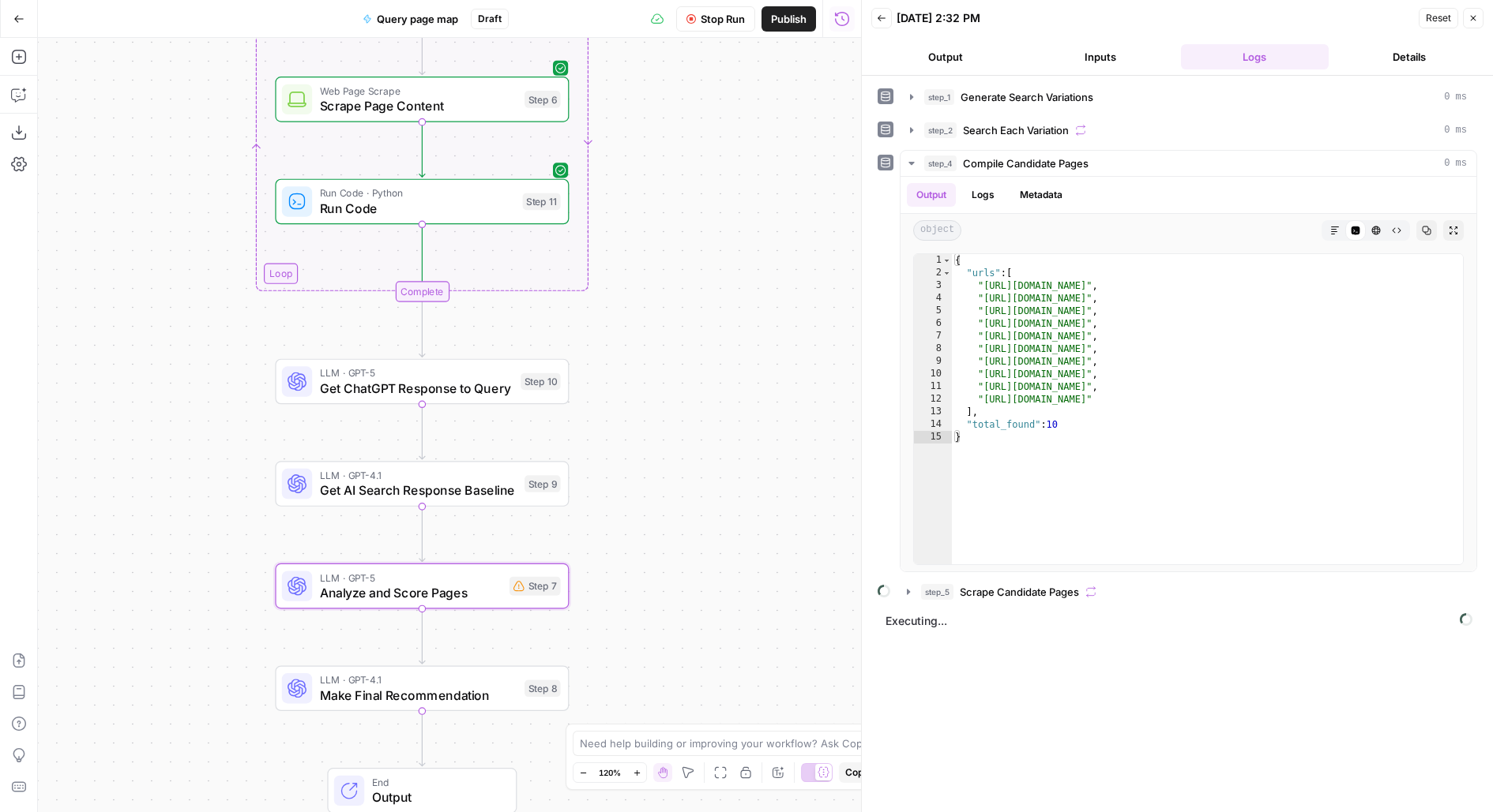
drag, startPoint x: 645, startPoint y: 337, endPoint x: 670, endPoint y: 77, distance: 261.2
click at [645, 137] on div "Workflow Set Inputs Inputs LLM · GPT-5 Generate Search Variations Step 1 Output…" at bounding box center [449, 424] width 823 height 774
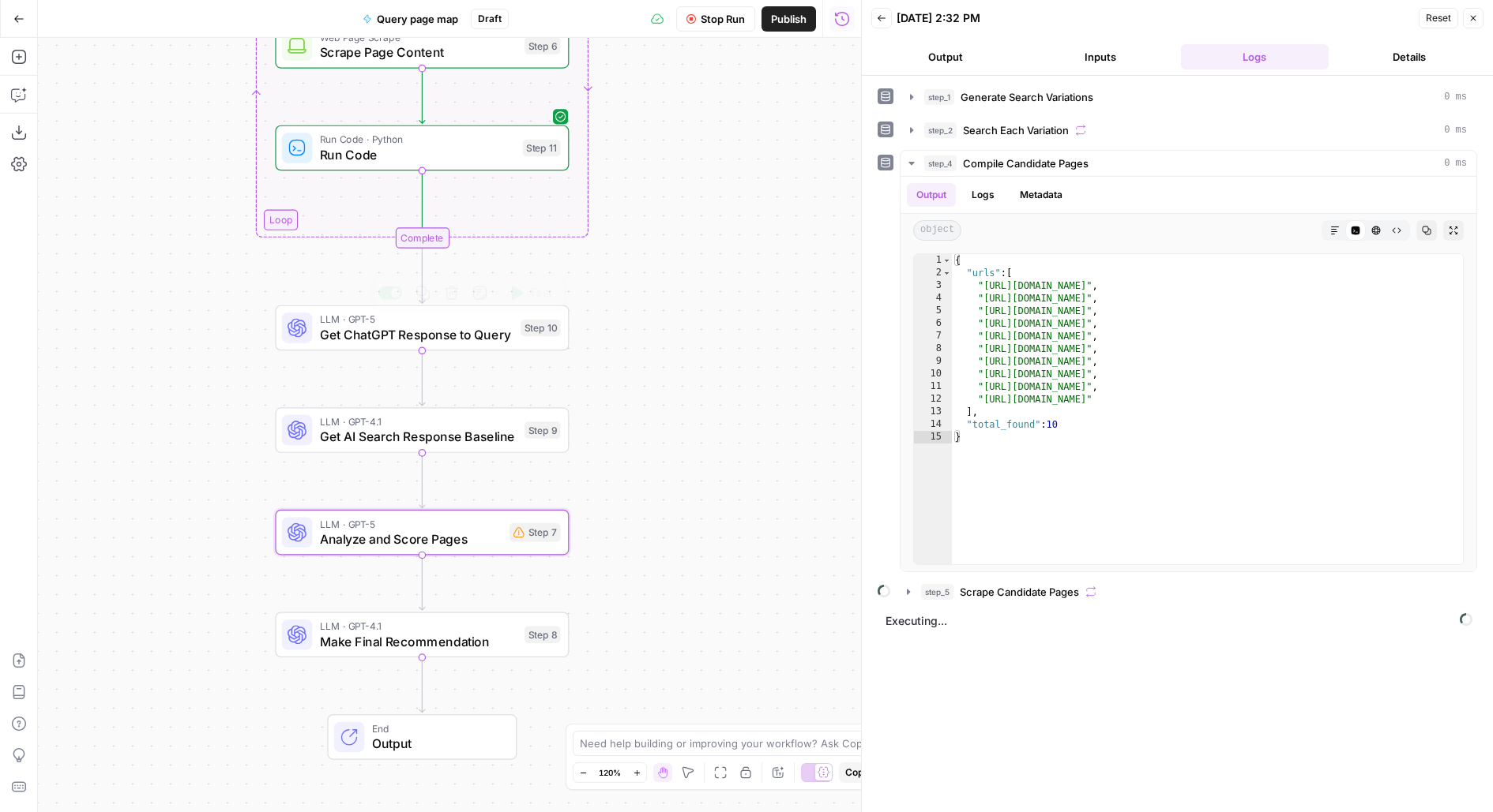
click at [497, 335] on span "Get ChatGPT Response to Query" at bounding box center [416, 335] width 194 height 19
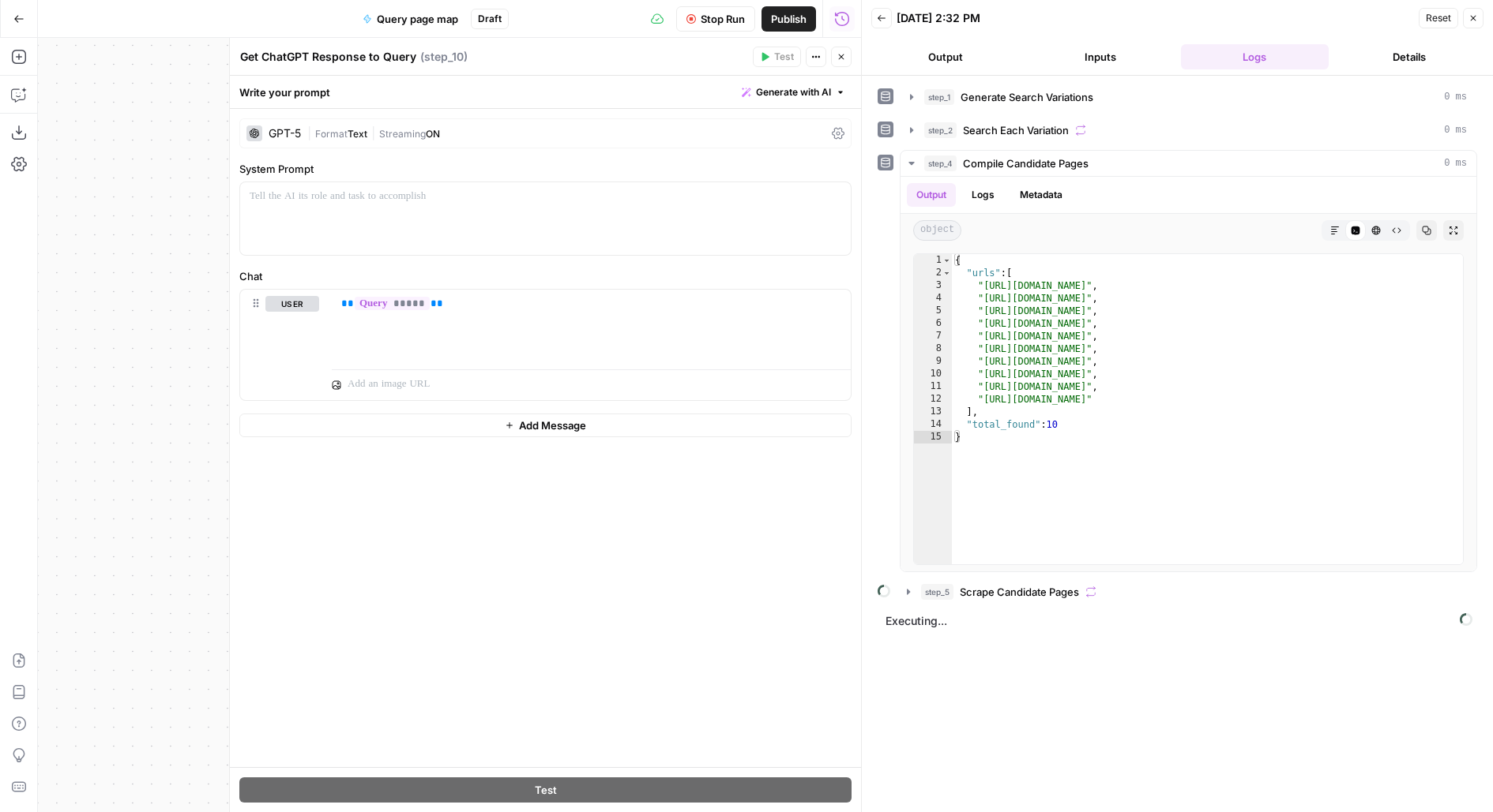
click at [840, 52] on icon "button" at bounding box center [840, 56] width 9 height 9
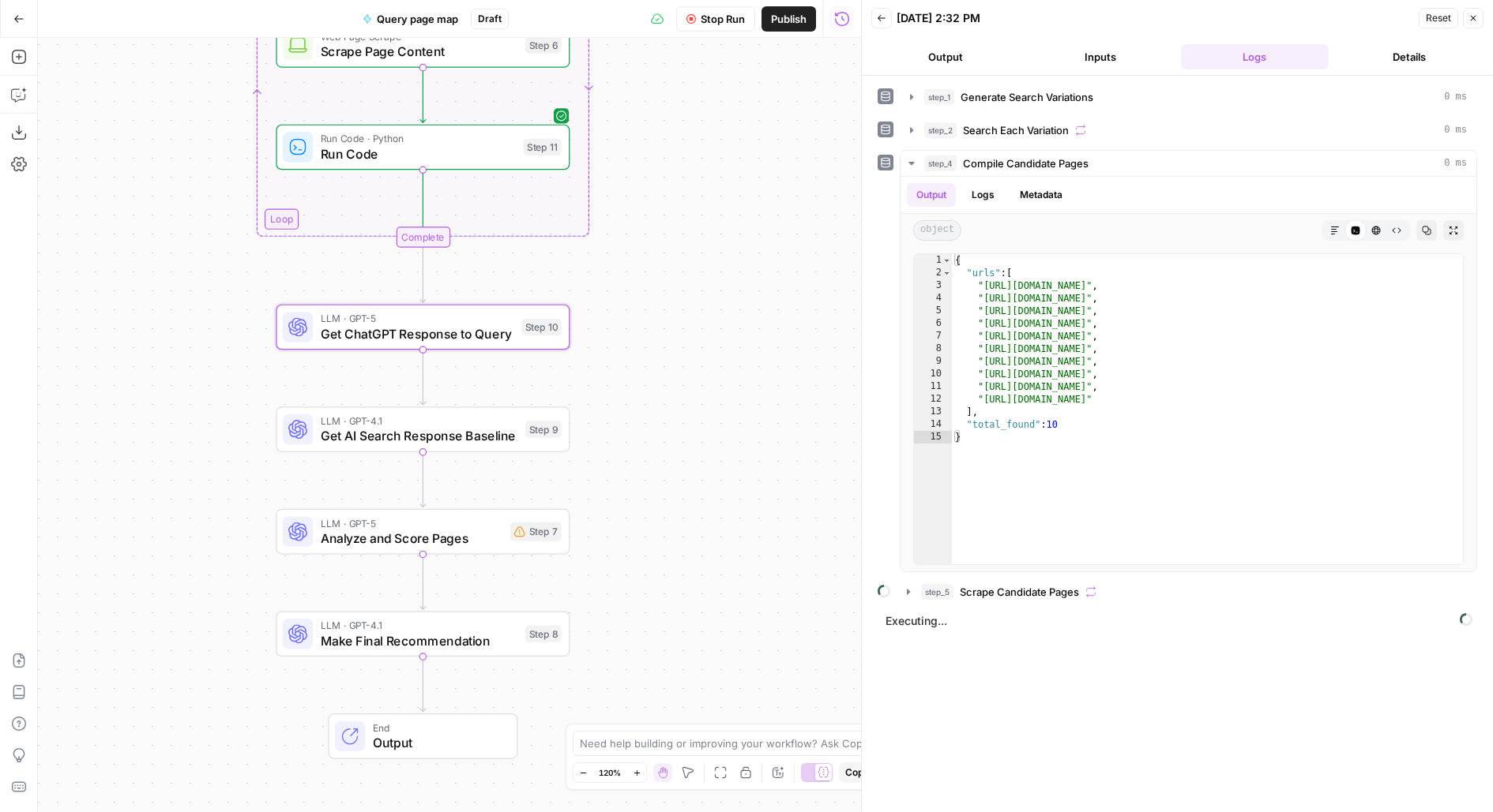
drag, startPoint x: 691, startPoint y: 316, endPoint x: 697, endPoint y: 102, distance: 214.1
click at [697, 109] on div "Workflow Set Inputs Inputs LLM · GPT-5 Generate Search Variations Step 1 Output…" at bounding box center [449, 424] width 823 height 774
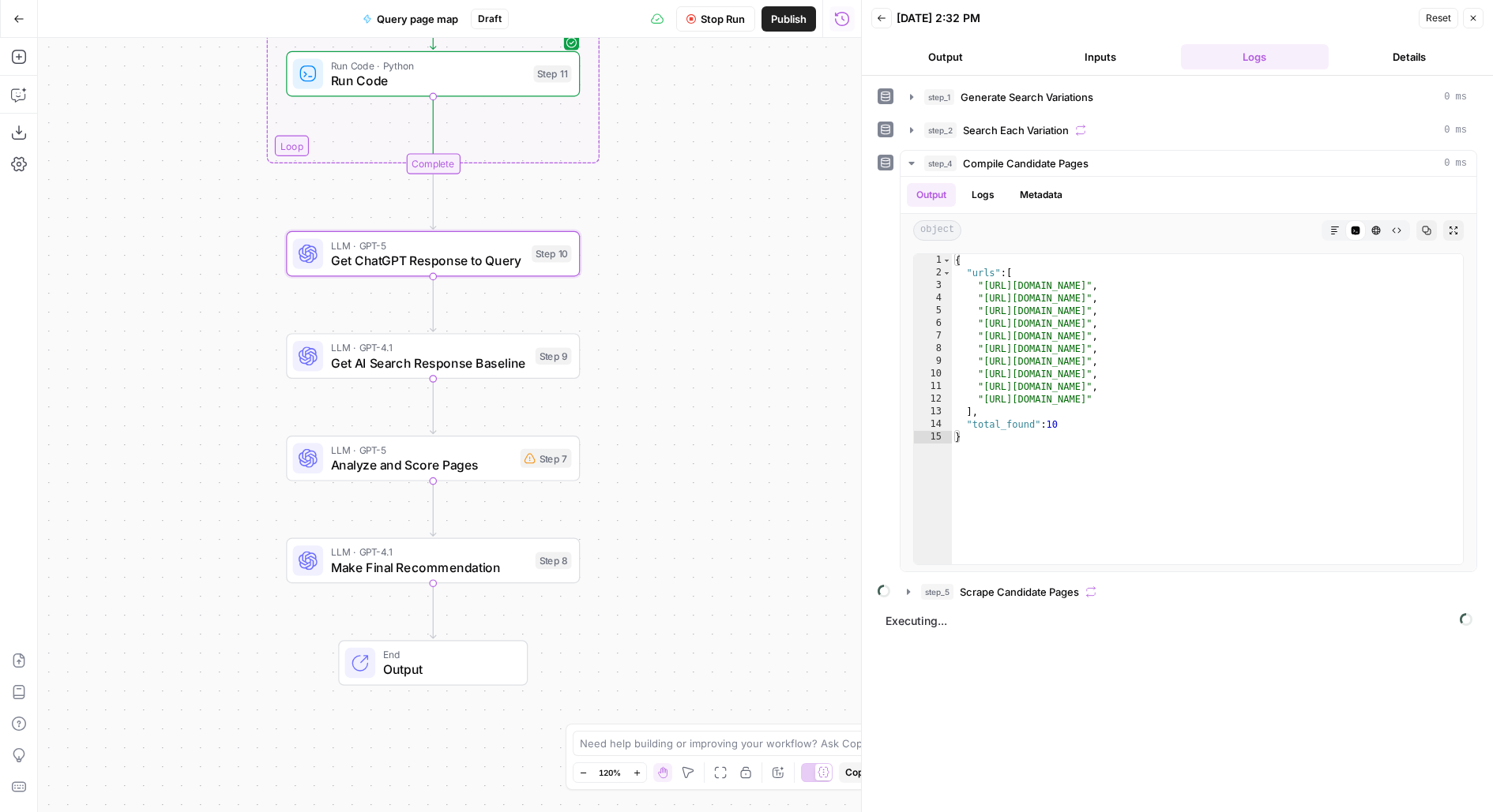
click at [555, 362] on div "Step 9" at bounding box center [553, 356] width 37 height 17
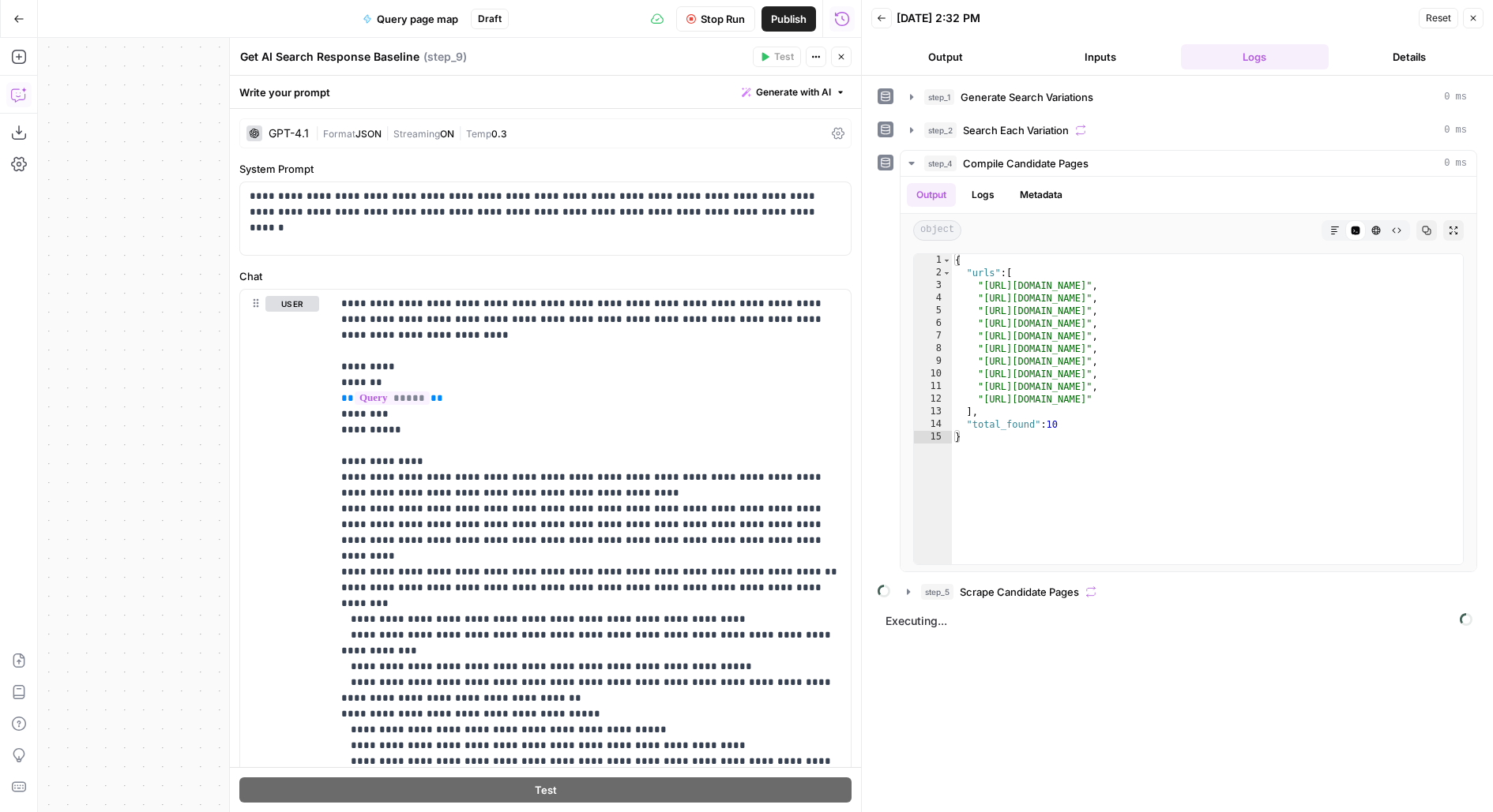
click at [27, 91] on button "Copilot" at bounding box center [19, 95] width 26 height 26
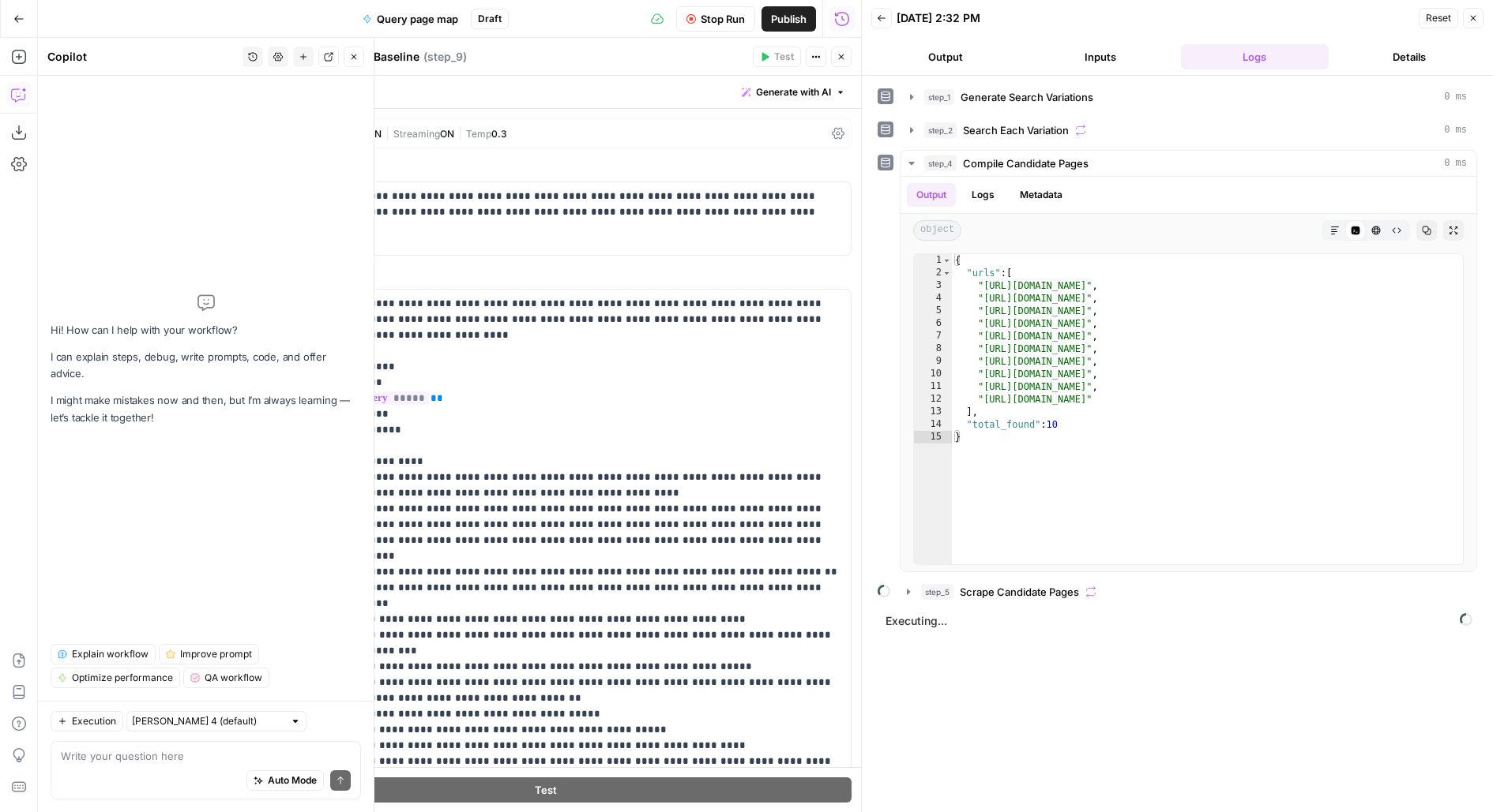
click at [100, 657] on span "Explain workflow" at bounding box center [110, 654] width 77 height 15
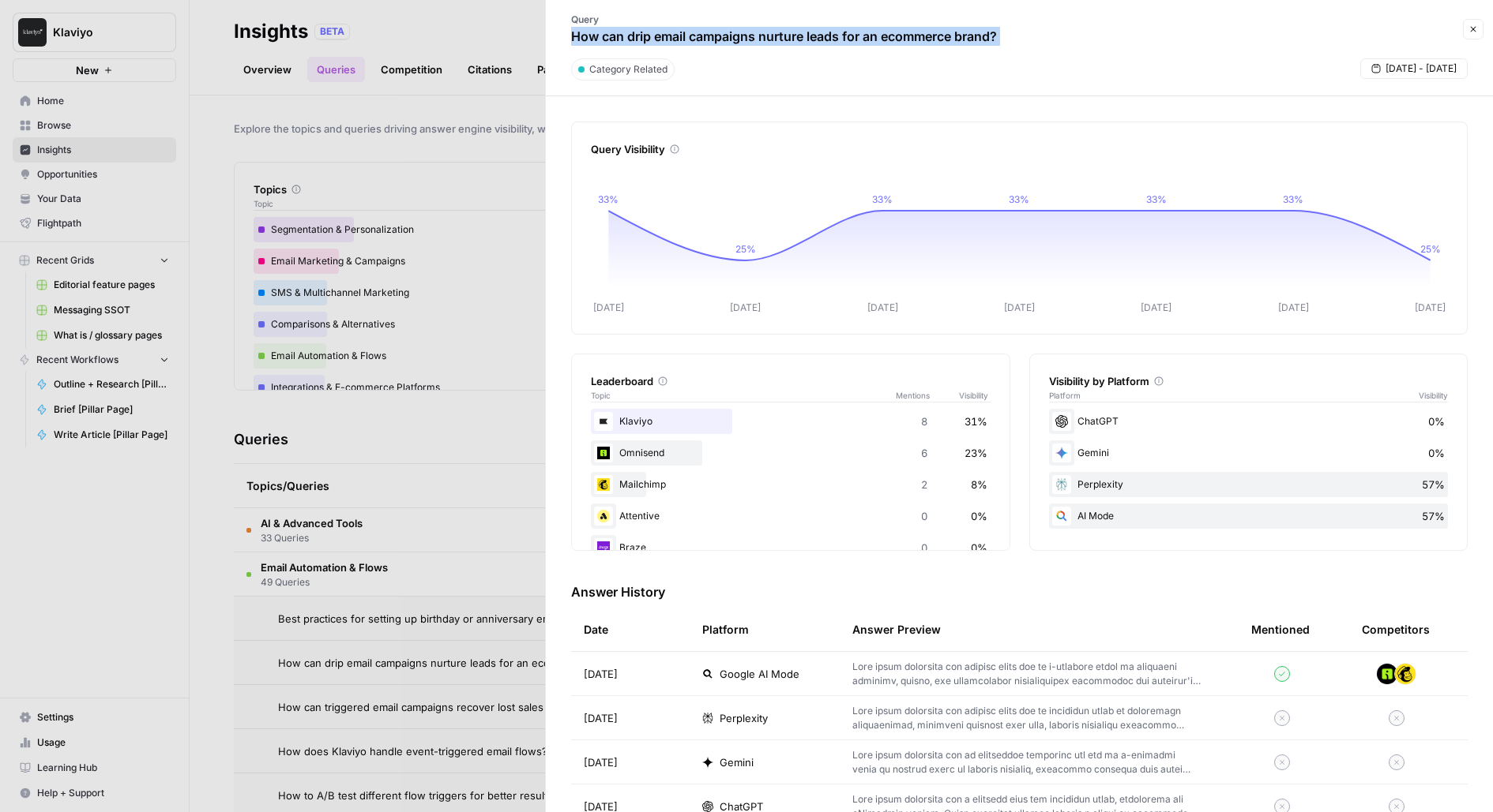
scroll to position [179, 0]
